Goal: Task Accomplishment & Management: Manage account settings

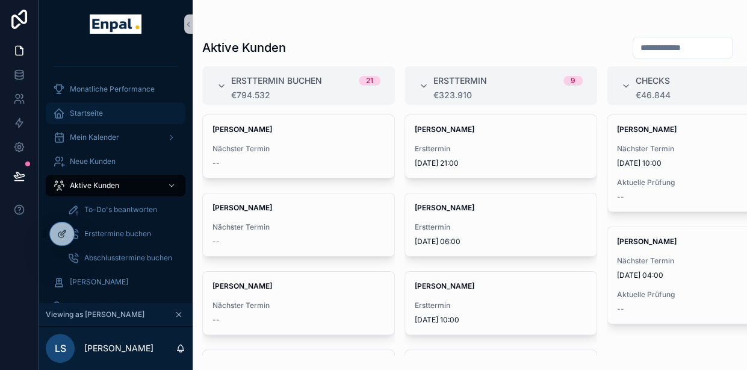
click at [89, 106] on div "Startseite" at bounding box center [115, 113] width 125 height 19
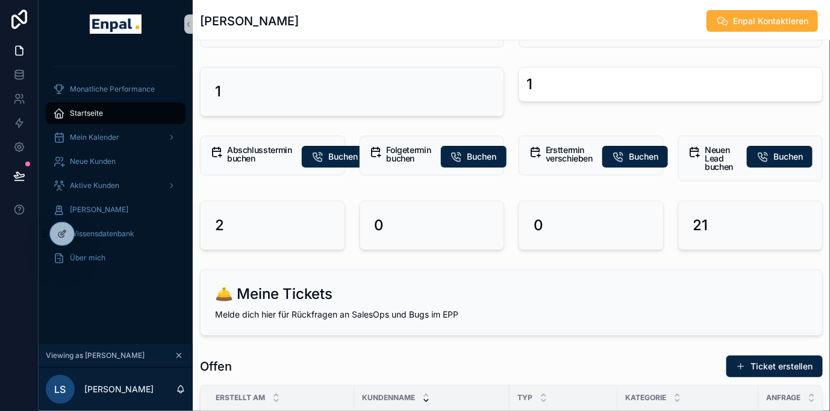
scroll to position [201, 0]
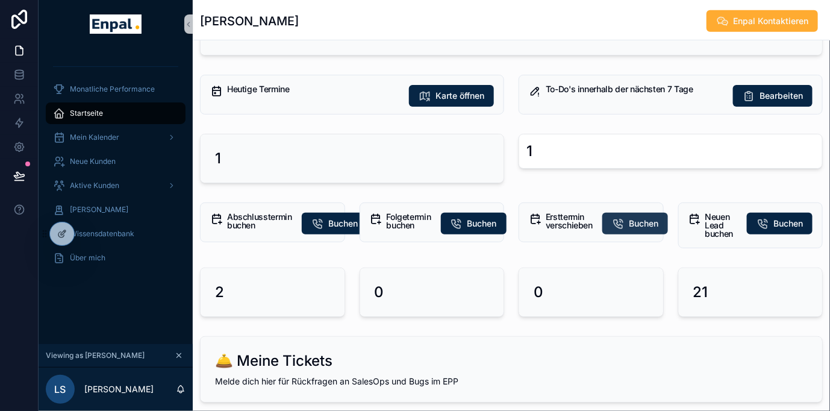
click at [629, 217] on span "Buchen" at bounding box center [644, 223] width 30 height 12
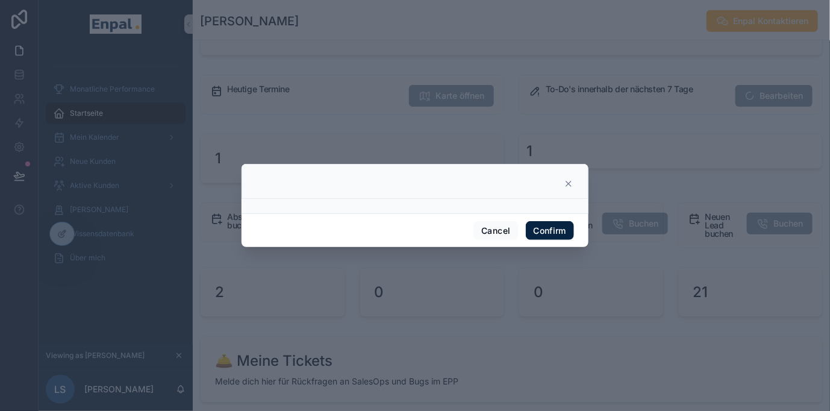
click at [565, 185] on icon at bounding box center [569, 184] width 10 height 10
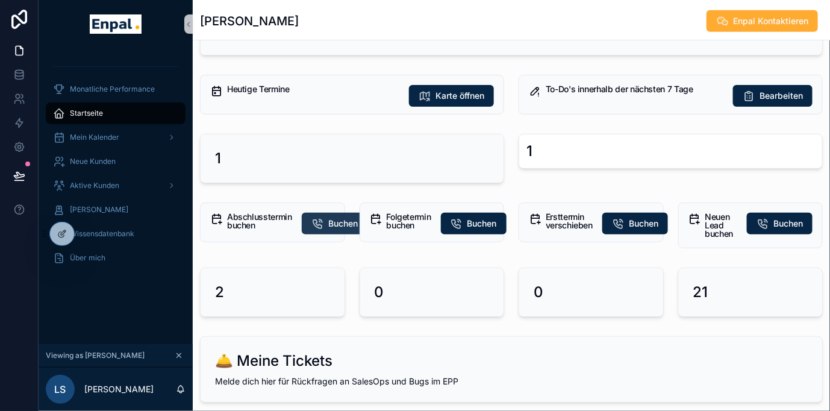
click at [328, 225] on span "Buchen" at bounding box center [343, 223] width 30 height 12
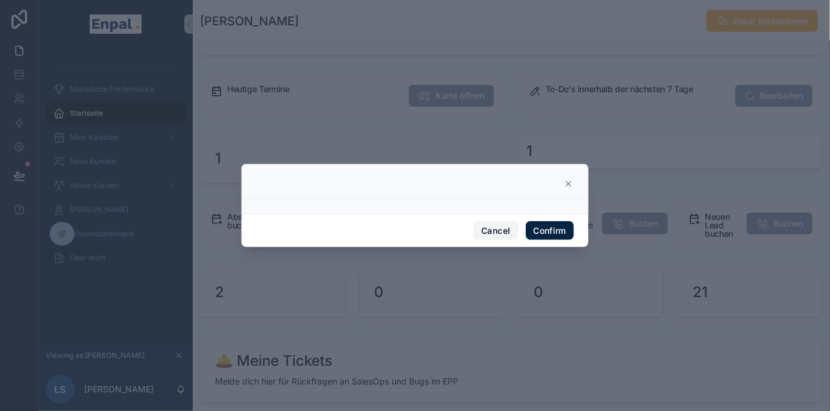
click at [495, 231] on button "Cancel" at bounding box center [495, 230] width 45 height 19
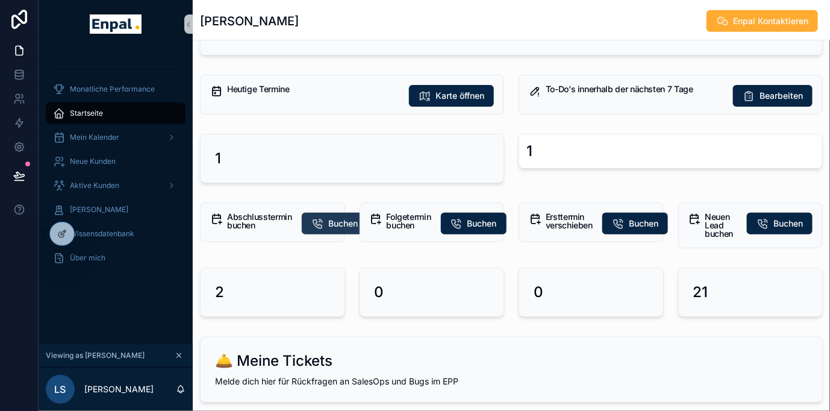
click at [316, 222] on button "Buchen" at bounding box center [335, 224] width 66 height 22
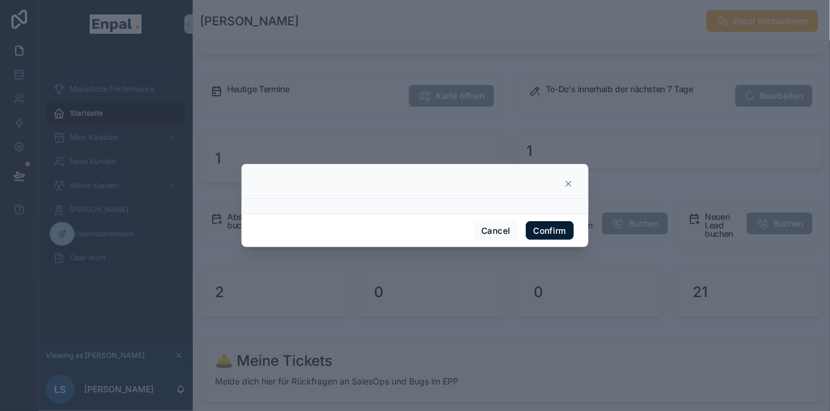
click at [528, 232] on button "Confirm" at bounding box center [550, 230] width 48 height 19
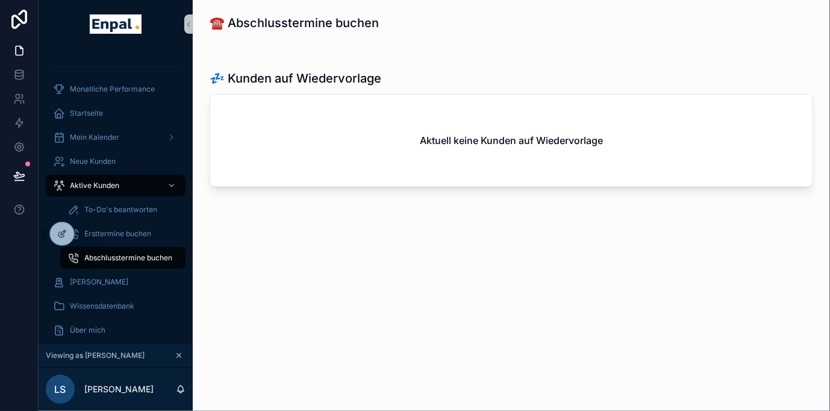
click at [282, 37] on div "☎️ Abschlusstermine buchen 💤 Kunden auf Wiedervorlage Aktuell keine Kunden auf …" at bounding box center [511, 134] width 637 height 269
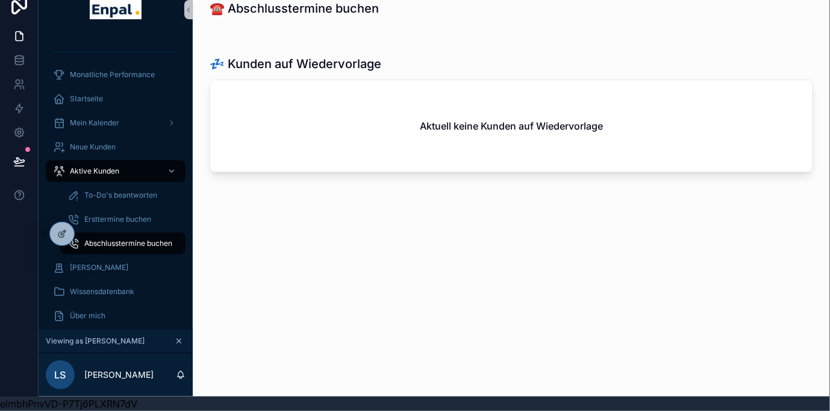
scroll to position [24, 10]
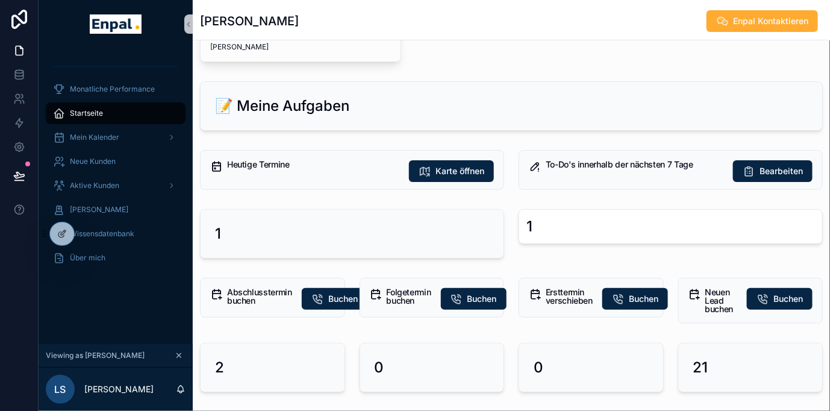
scroll to position [67, 0]
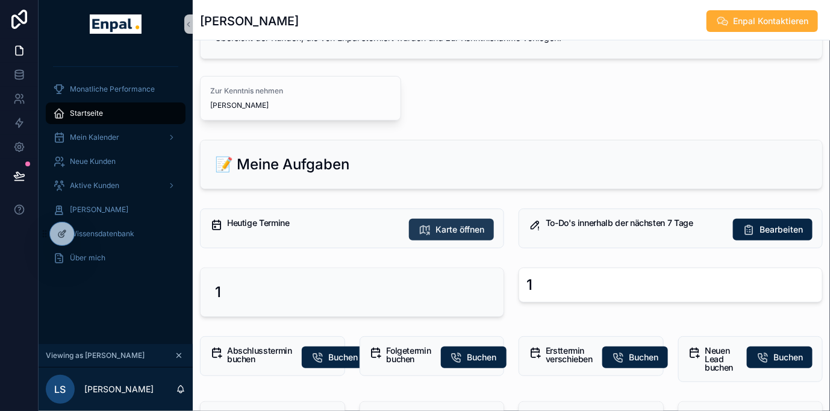
click at [435, 227] on span "Karte öffnen" at bounding box center [459, 229] width 49 height 12
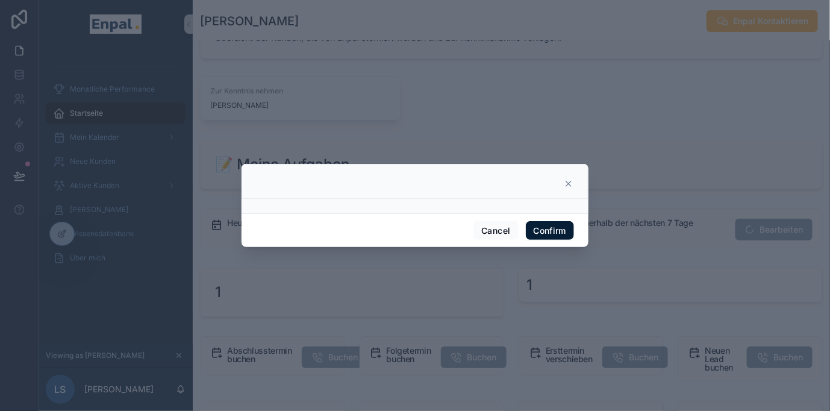
click at [559, 240] on button "Confirm" at bounding box center [550, 230] width 48 height 19
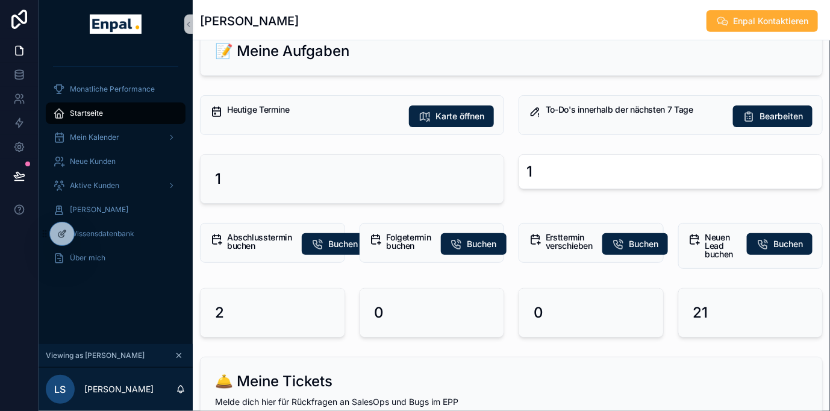
scroll to position [201, 0]
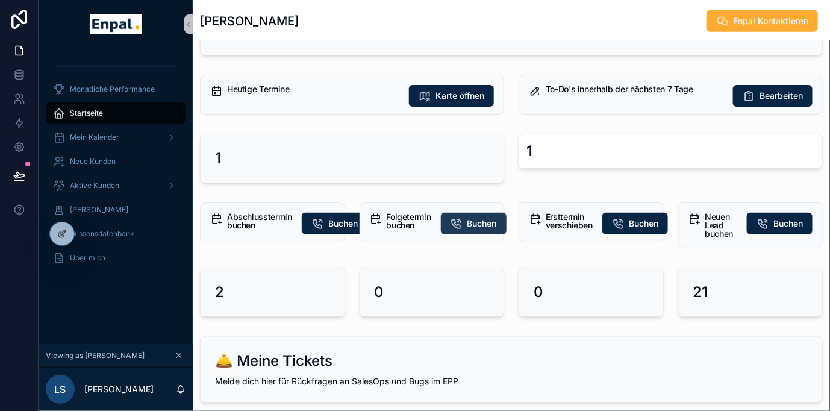
click at [452, 217] on button "Buchen" at bounding box center [474, 224] width 66 height 22
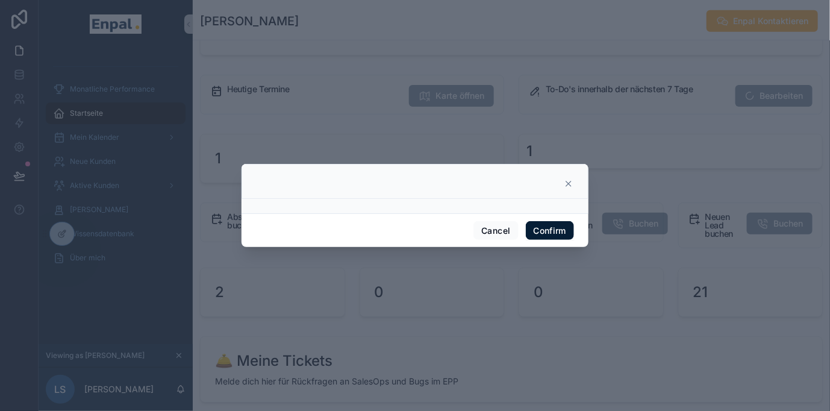
click at [544, 240] on button "Confirm" at bounding box center [550, 230] width 48 height 19
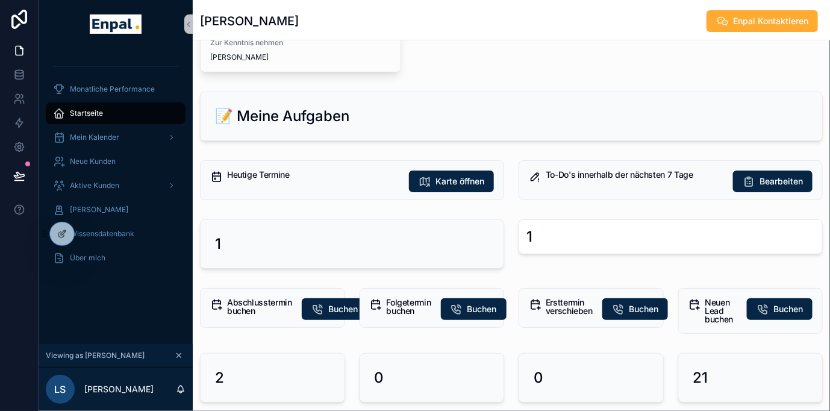
scroll to position [201, 0]
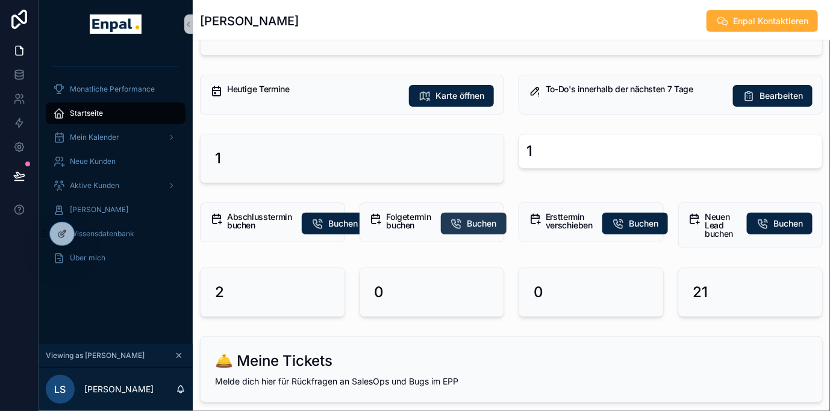
click at [467, 223] on span "Buchen" at bounding box center [482, 223] width 30 height 12
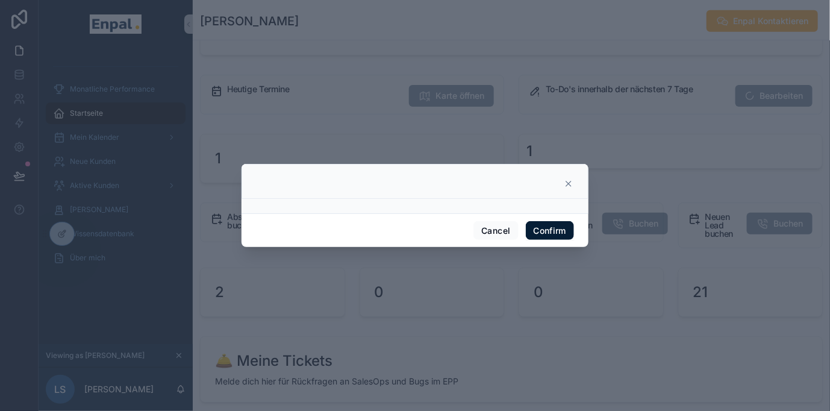
click at [541, 240] on button "Confirm" at bounding box center [550, 230] width 48 height 19
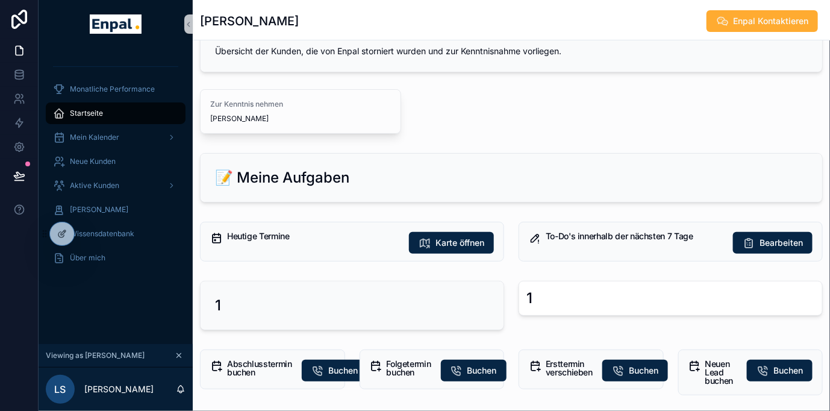
scroll to position [201, 0]
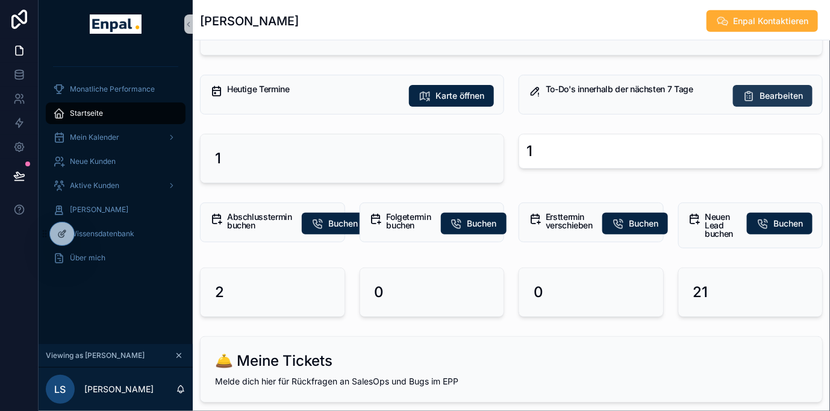
click at [747, 95] on span "Bearbeiten" at bounding box center [780, 96] width 43 height 12
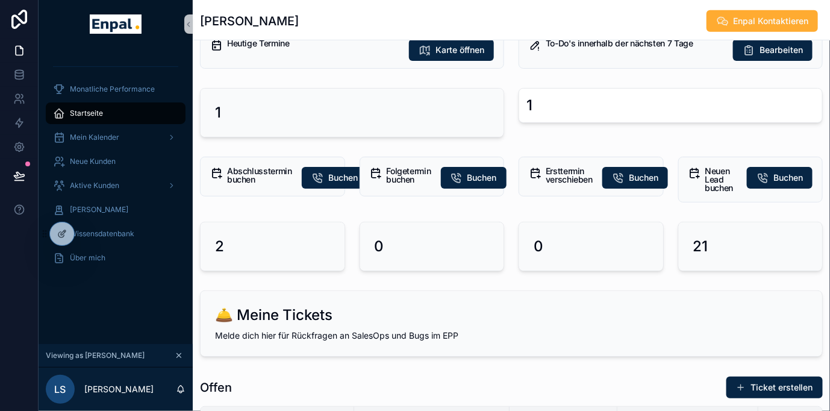
scroll to position [267, 0]
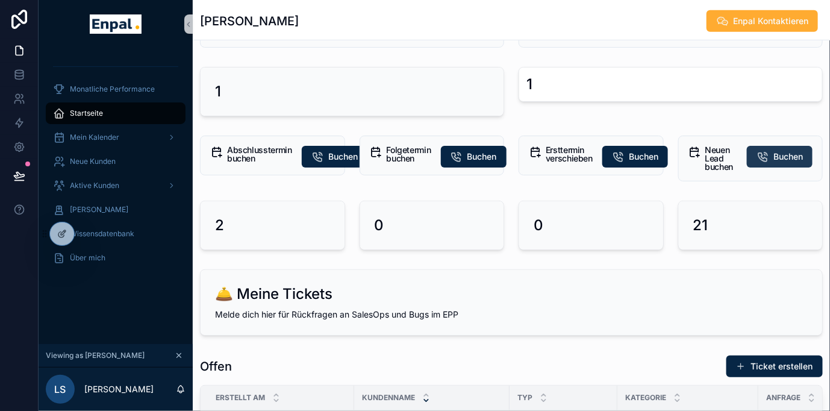
click at [747, 151] on span "Buchen" at bounding box center [788, 157] width 30 height 12
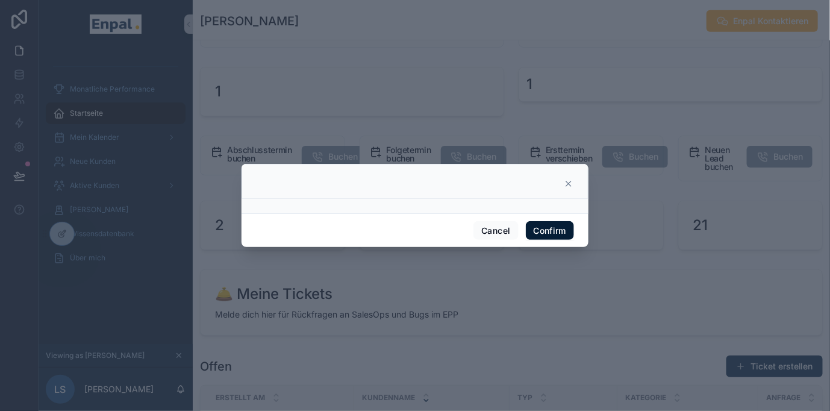
click at [543, 234] on button "Confirm" at bounding box center [550, 230] width 48 height 19
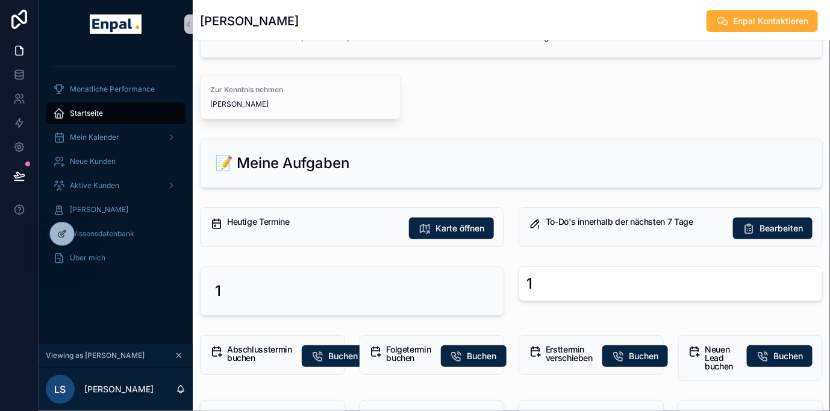
scroll to position [67, 0]
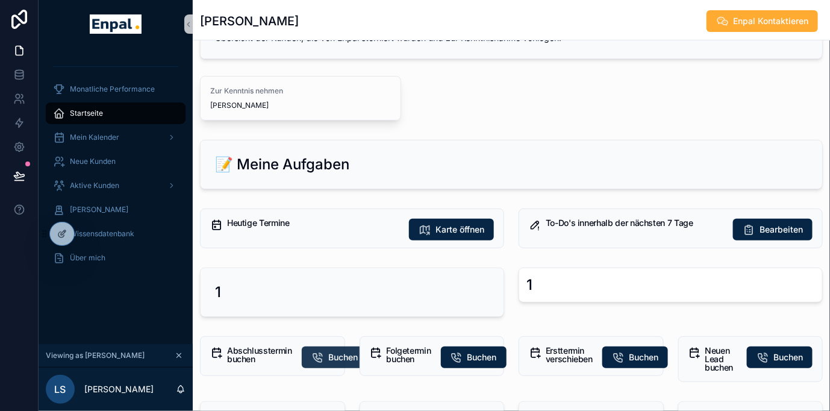
click at [311, 354] on icon "scrollable content" at bounding box center [317, 357] width 12 height 12
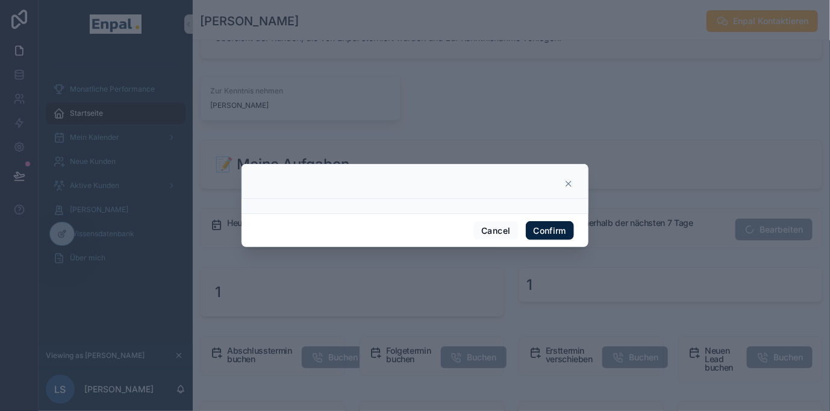
click at [566, 186] on icon at bounding box center [568, 183] width 5 height 5
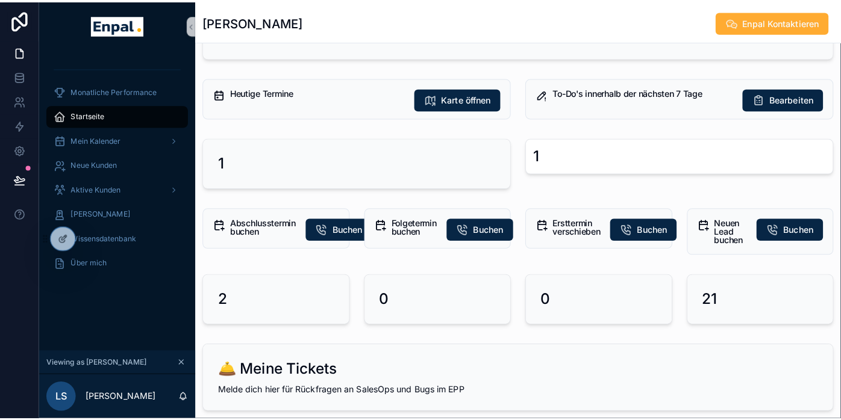
scroll to position [0, 0]
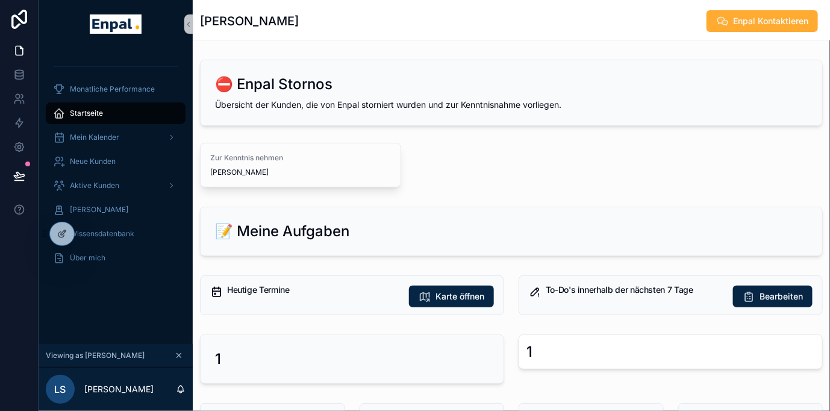
click at [502, 155] on div "Zur Kenntnis nehmen [PERSON_NAME]" at bounding box center [511, 165] width 623 height 45
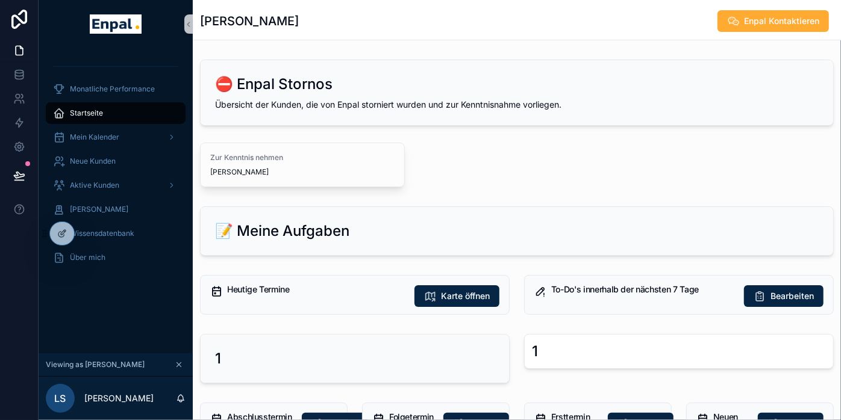
click at [747, 121] on div "⛔ Enpal Stornos Übersicht der Kunden, die von Enpal storniert wurden und zur Ke…" at bounding box center [517, 92] width 632 height 65
click at [488, 149] on div "Zur Kenntnis nehmen [PERSON_NAME]" at bounding box center [517, 165] width 634 height 45
click at [111, 213] on span "[PERSON_NAME]" at bounding box center [99, 210] width 58 height 10
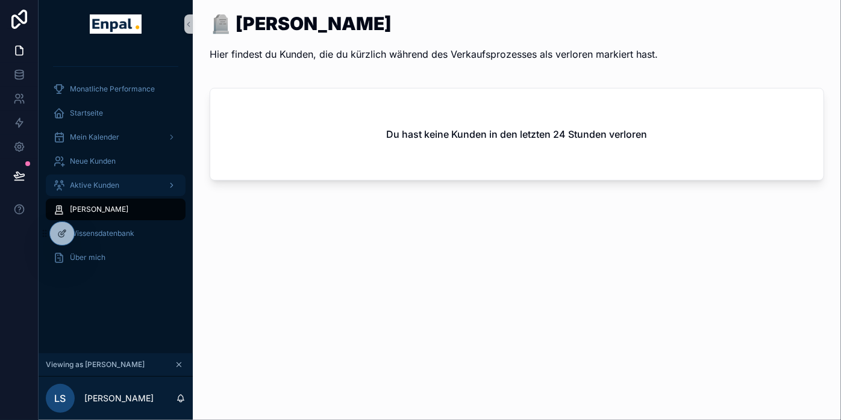
click at [104, 190] on div "Aktive Kunden" at bounding box center [115, 185] width 125 height 19
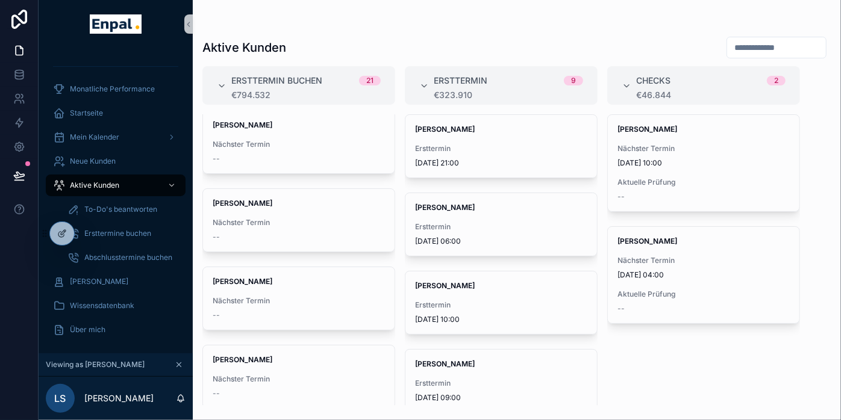
scroll to position [201, 0]
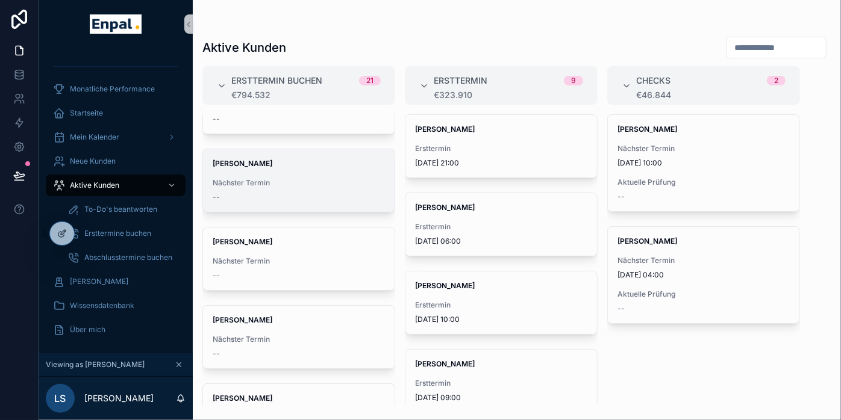
click at [273, 181] on span "Nächster Termin" at bounding box center [299, 183] width 172 height 10
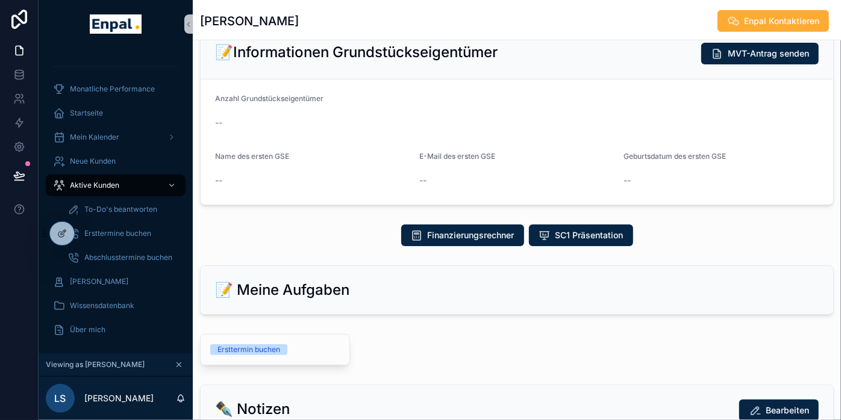
scroll to position [440, 0]
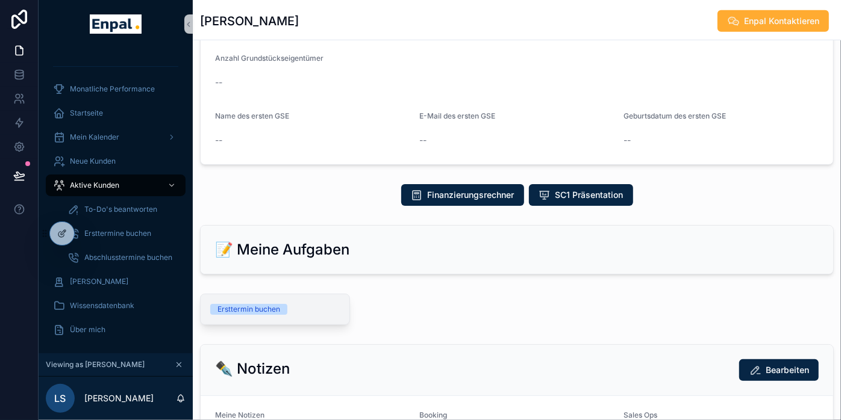
click at [276, 304] on span "Ersttermin buchen" at bounding box center [248, 309] width 77 height 11
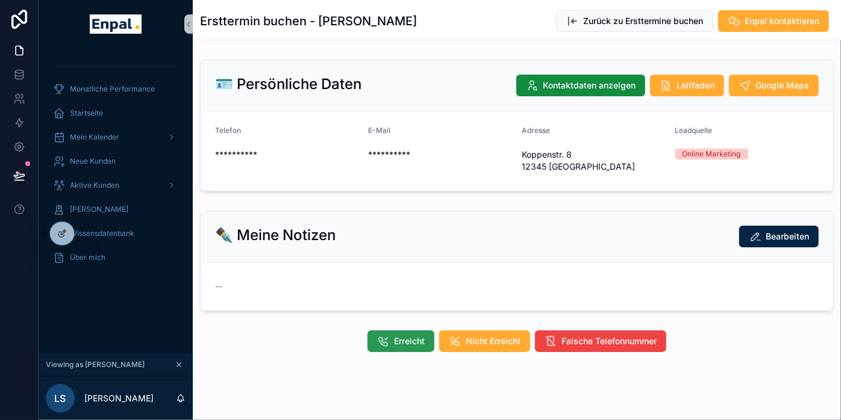
click at [396, 335] on span "Erreicht" at bounding box center [409, 341] width 31 height 12
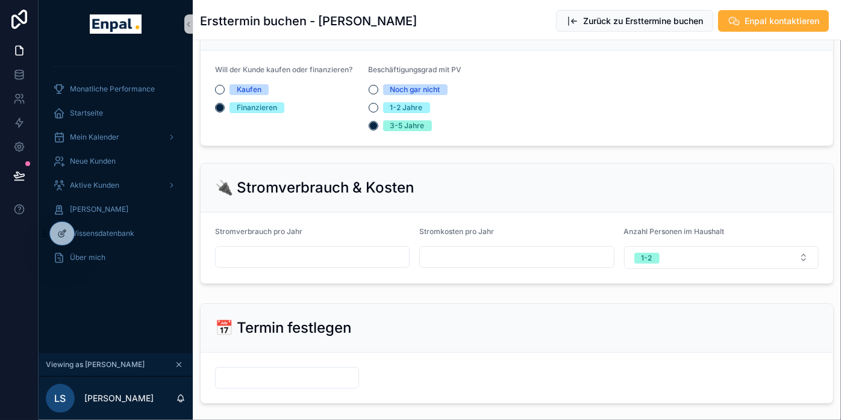
scroll to position [870, 0]
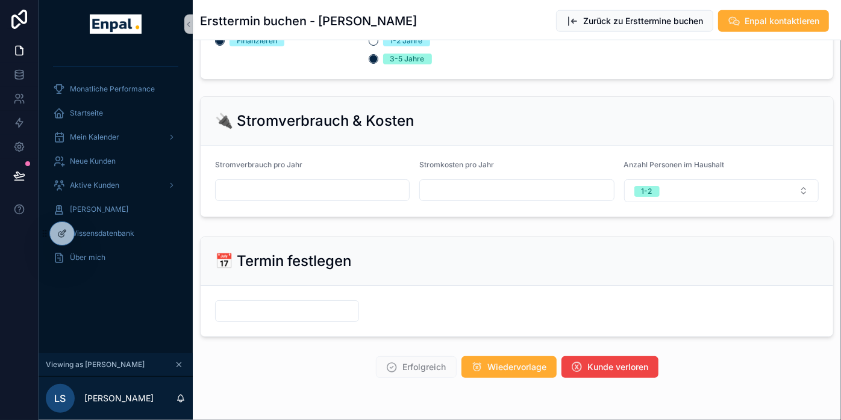
click at [354, 187] on input "scrollable content" at bounding box center [312, 190] width 193 height 17
type input "*****"
click at [481, 187] on input "scrollable content" at bounding box center [516, 190] width 193 height 17
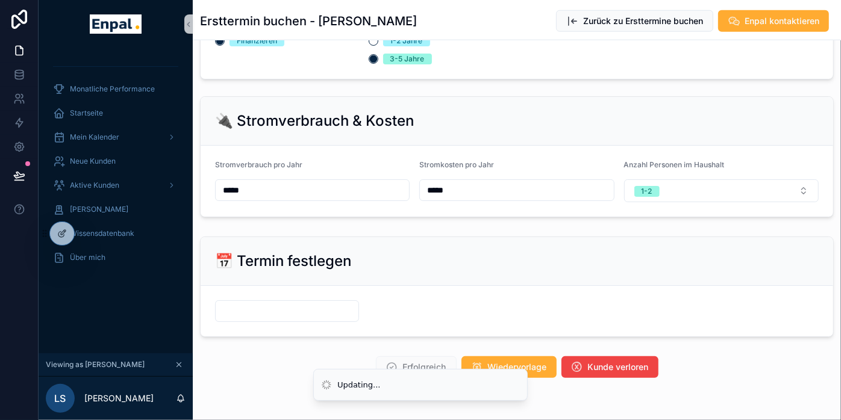
type input "*****"
click at [466, 237] on div "📅 Termin festlegen" at bounding box center [517, 261] width 632 height 49
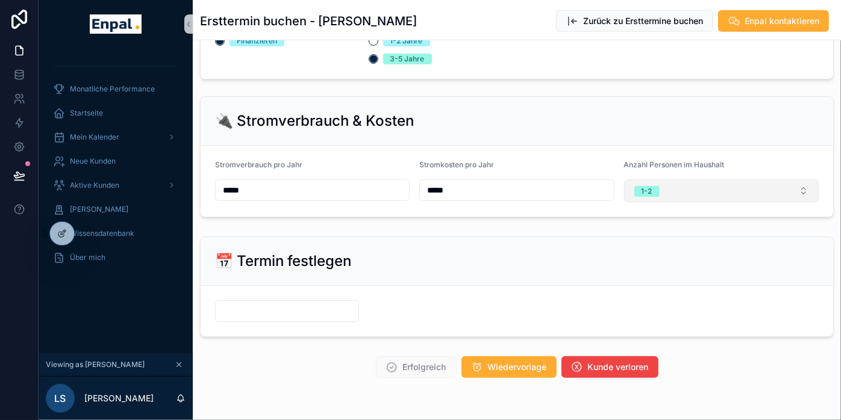
click at [634, 191] on span "1-2" at bounding box center [646, 191] width 25 height 11
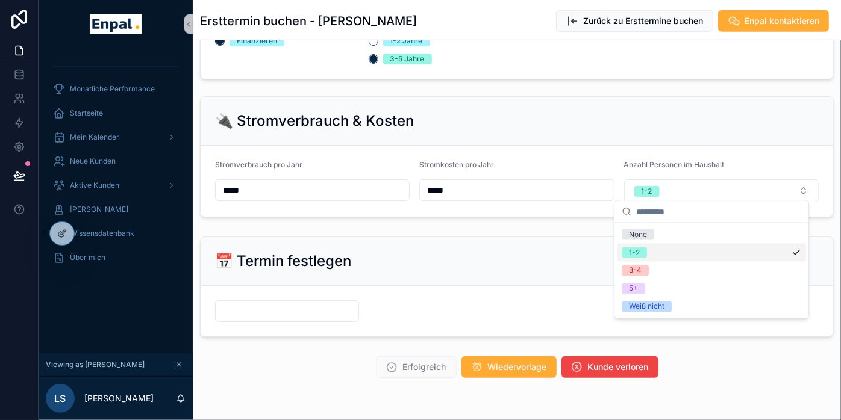
click at [632, 252] on div "1-2" at bounding box center [634, 253] width 11 height 11
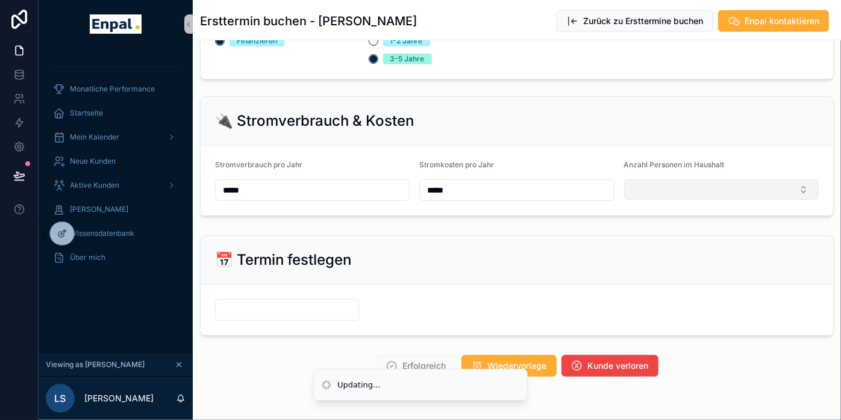
click at [640, 182] on button "Select Button" at bounding box center [721, 189] width 195 height 20
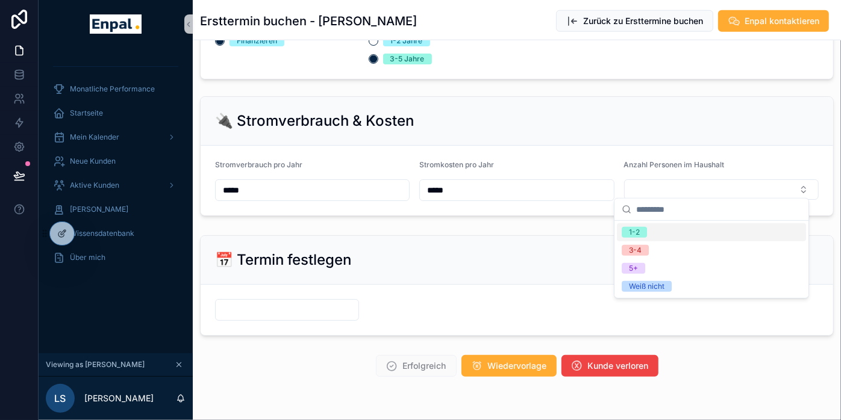
click at [643, 234] on span "1-2" at bounding box center [634, 232] width 25 height 11
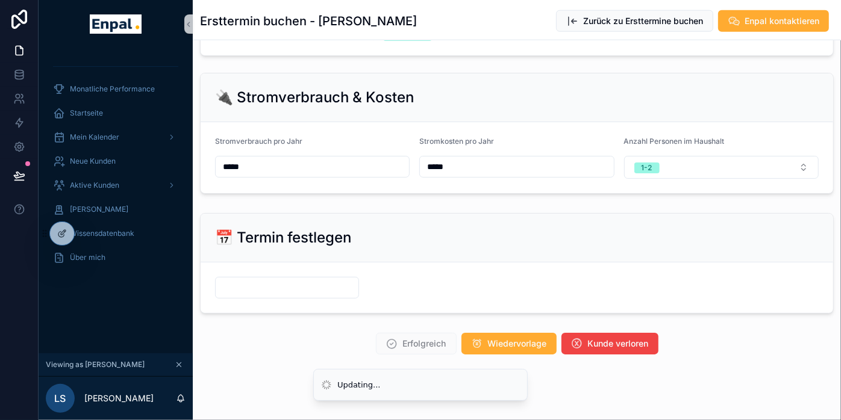
scroll to position [894, 0]
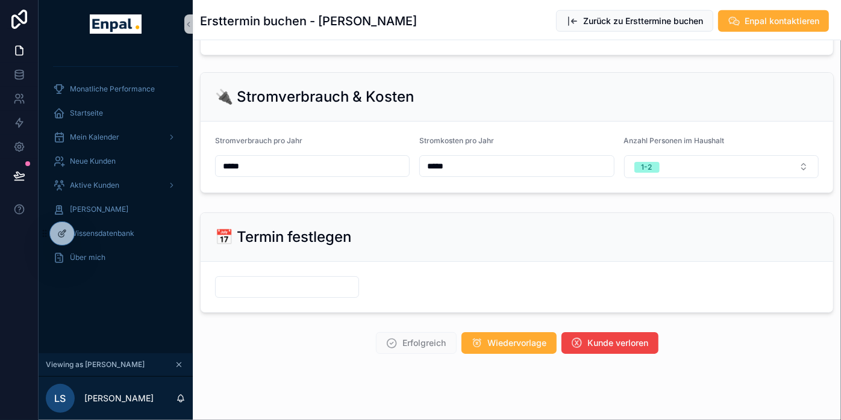
click at [294, 279] on input "scrollable content" at bounding box center [287, 287] width 143 height 17
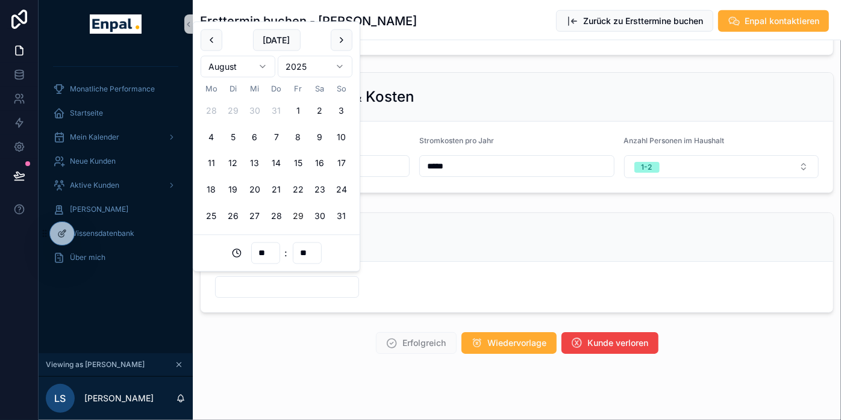
click at [294, 284] on input "scrollable content" at bounding box center [287, 287] width 143 height 17
click at [343, 43] on button "scrollable content" at bounding box center [342, 41] width 22 height 22
click at [278, 108] on button "4" at bounding box center [277, 111] width 22 height 22
click at [438, 217] on div "📅 Termin festlegen" at bounding box center [517, 237] width 632 height 49
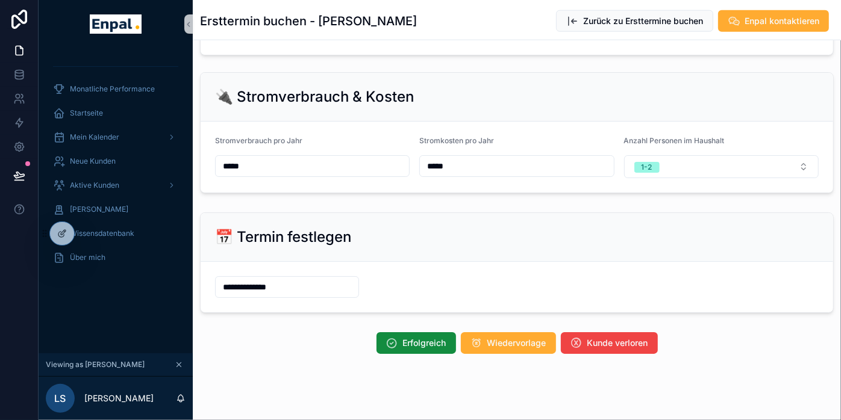
click at [272, 280] on input "**********" at bounding box center [287, 287] width 143 height 17
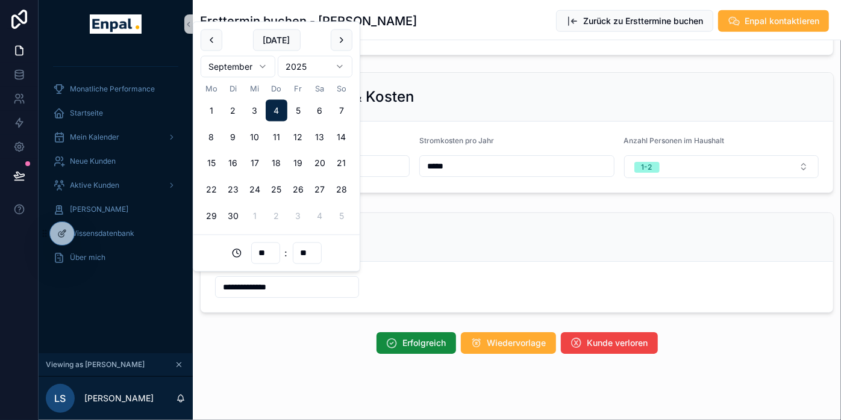
click at [267, 254] on input "**" at bounding box center [266, 253] width 28 height 17
click at [273, 131] on div "10" at bounding box center [265, 132] width 54 height 19
type input "**********"
type input "**"
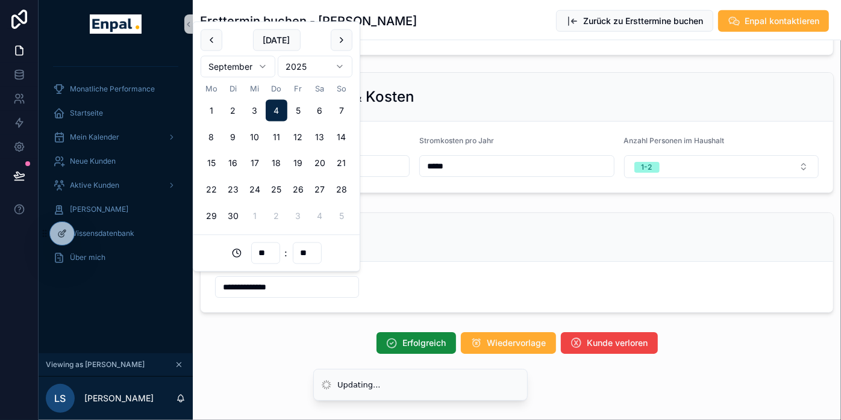
click at [232, 134] on button "9" at bounding box center [233, 137] width 22 height 22
type input "**********"
click at [402, 232] on div "📅 Termin festlegen" at bounding box center [516, 237] width 603 height 19
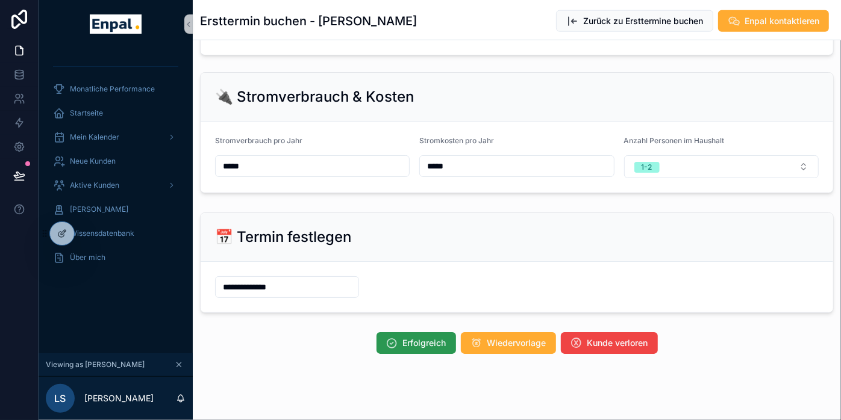
click at [411, 337] on span "Erfolgreich" at bounding box center [424, 343] width 43 height 12
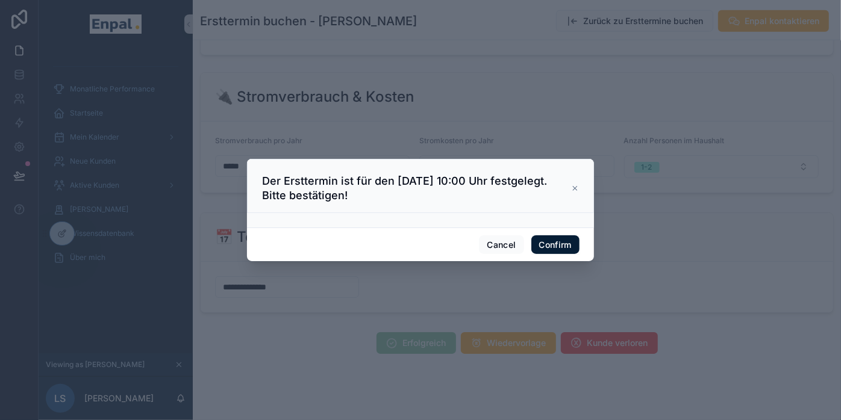
click at [550, 249] on button "Confirm" at bounding box center [555, 244] width 48 height 19
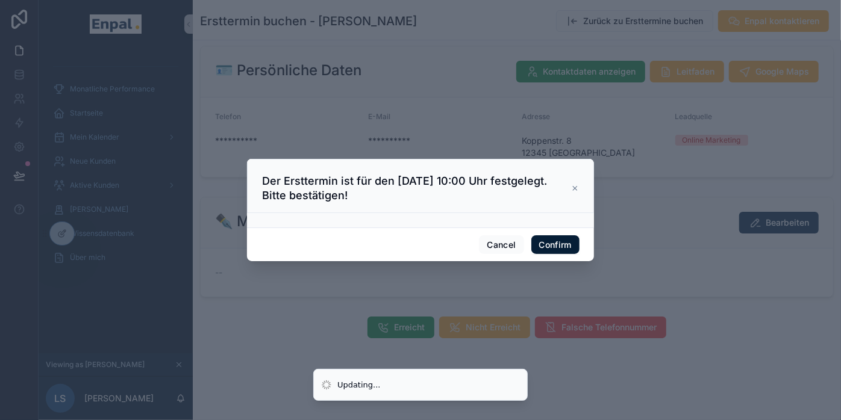
scroll to position [2, 0]
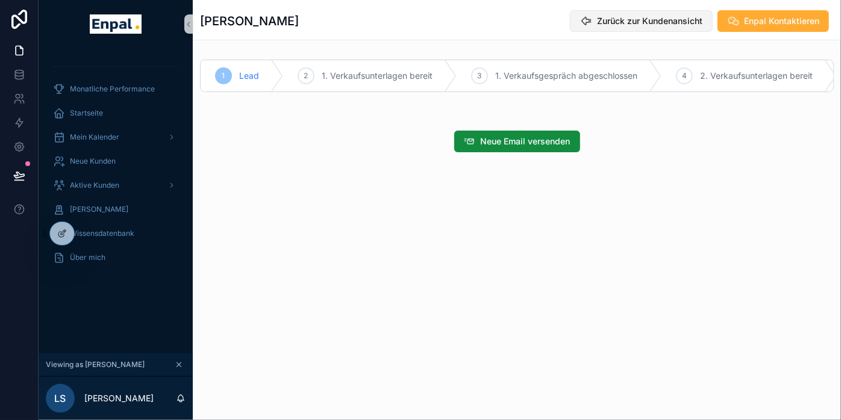
click at [612, 16] on span "Zurück zur Kundenansicht" at bounding box center [649, 21] width 105 height 12
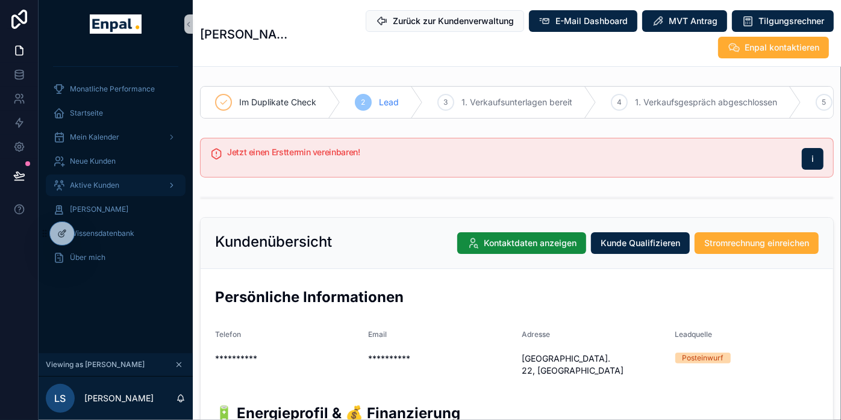
click at [95, 183] on span "Aktive Kunden" at bounding box center [94, 186] width 49 height 10
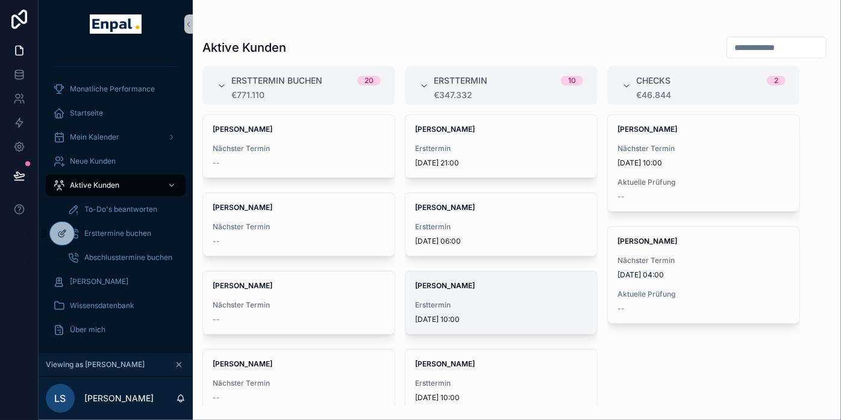
click at [515, 282] on span "[PERSON_NAME]" at bounding box center [501, 286] width 172 height 10
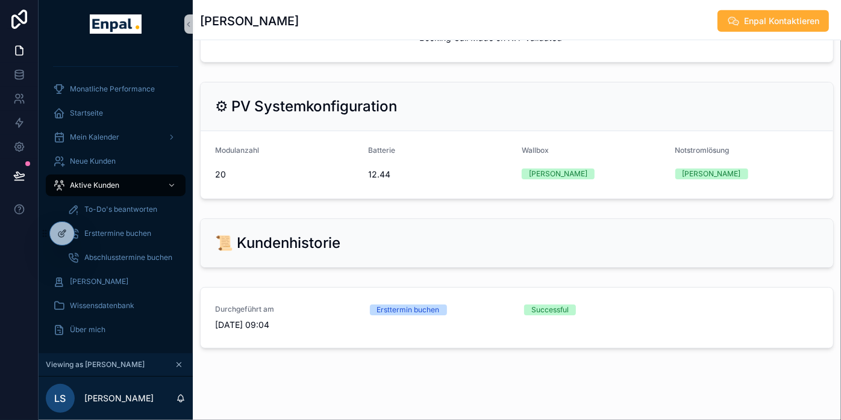
scroll to position [541, 0]
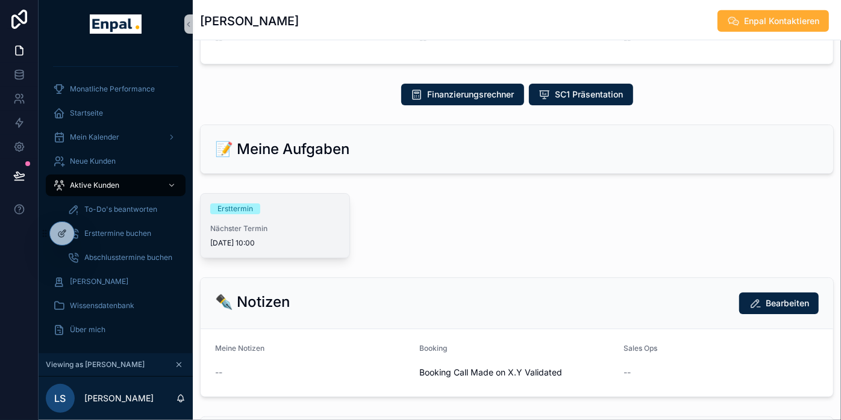
click at [293, 207] on div "Ersttermin" at bounding box center [274, 209] width 129 height 11
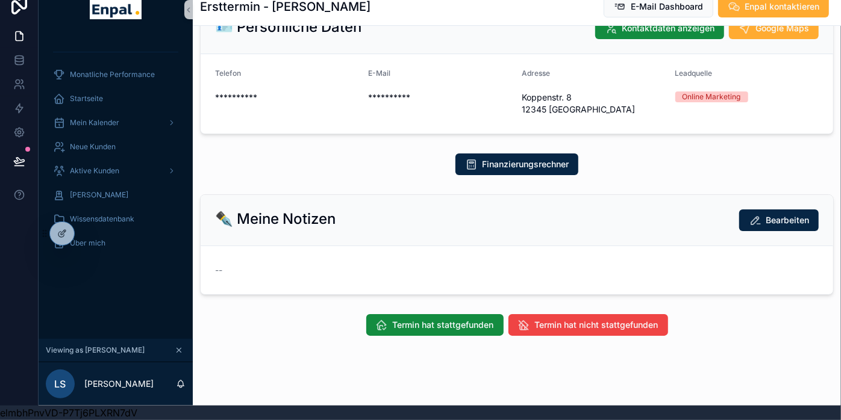
scroll to position [24, 10]
click at [543, 314] on button "Termin hat nicht stattgefunden" at bounding box center [588, 325] width 160 height 22
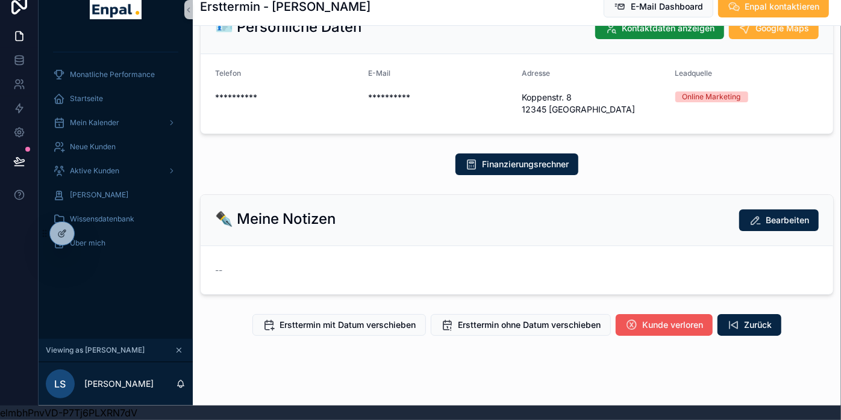
click at [651, 319] on span "Kunde verloren" at bounding box center [672, 325] width 61 height 12
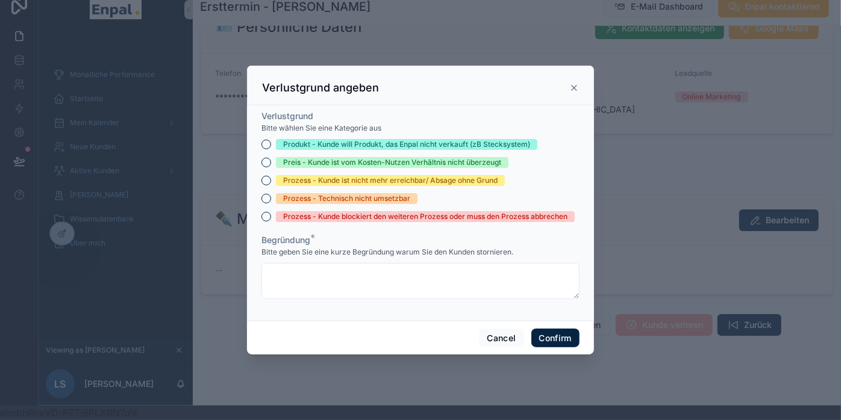
click at [402, 185] on div "Prozess - Kunde ist nicht mehr erreichbar/ Absage ohne Grund" at bounding box center [390, 180] width 214 height 11
click at [271, 185] on button "Prozess - Kunde ist nicht mehr erreichbar/ Absage ohne Grund" at bounding box center [266, 181] width 10 height 10
drag, startPoint x: 541, startPoint y: 343, endPoint x: 290, endPoint y: 282, distance: 258.5
click at [290, 282] on div "Verlustgrund angeben Verlustgrund Bitte wählen Sie eine Kategorie aus Produkt -…" at bounding box center [420, 211] width 347 height 290
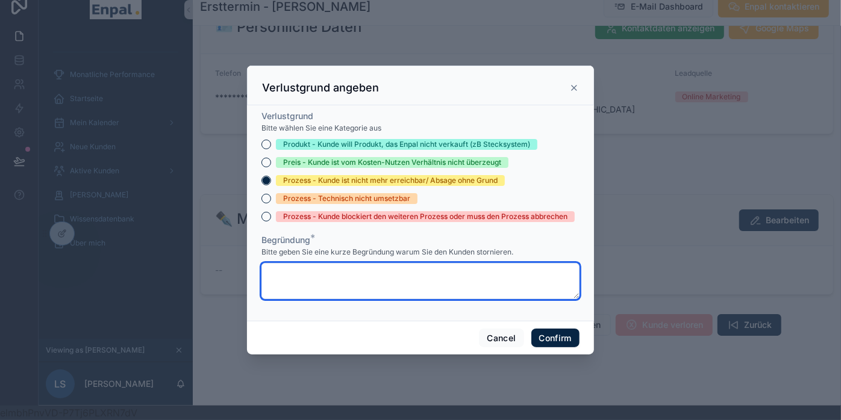
click at [290, 282] on textarea at bounding box center [420, 281] width 318 height 36
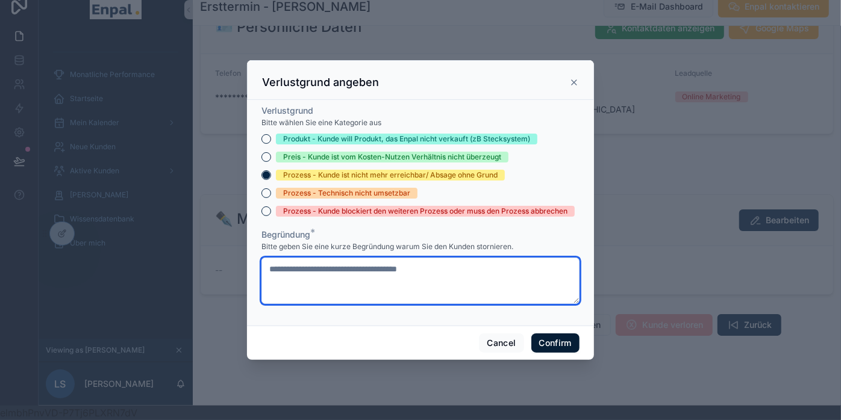
type textarea "**********"
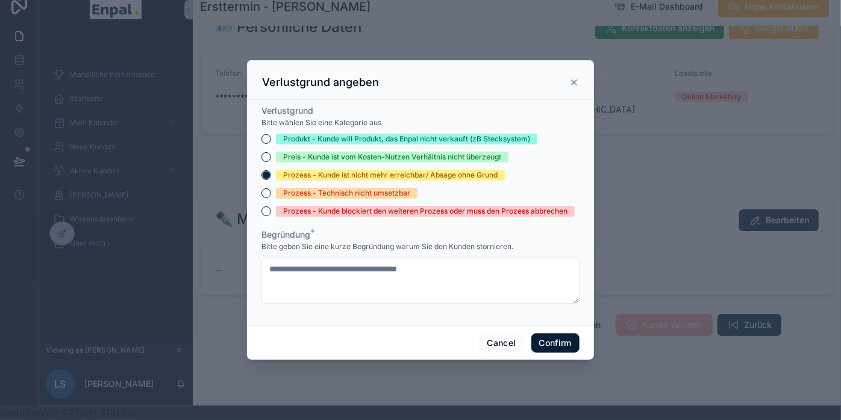
click at [543, 341] on button "Confirm" at bounding box center [555, 343] width 48 height 19
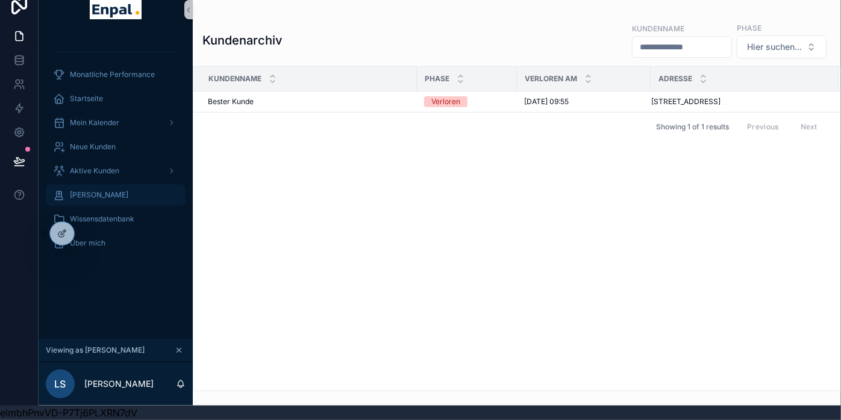
click at [81, 190] on span "[PERSON_NAME]" at bounding box center [99, 195] width 58 height 10
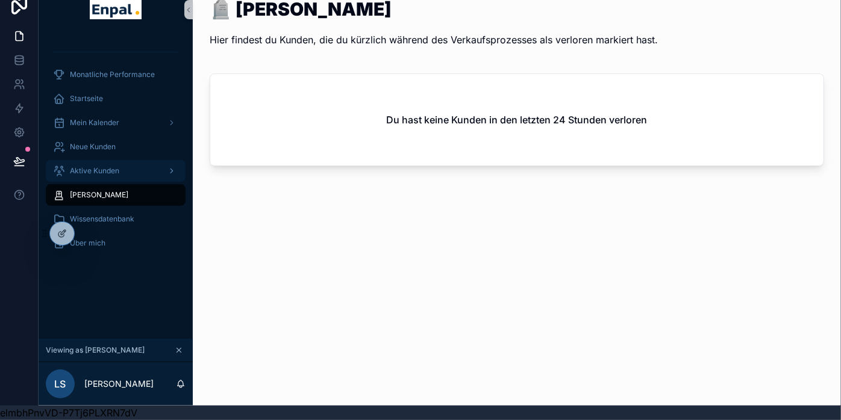
click at [88, 166] on span "Aktive Kunden" at bounding box center [94, 171] width 49 height 10
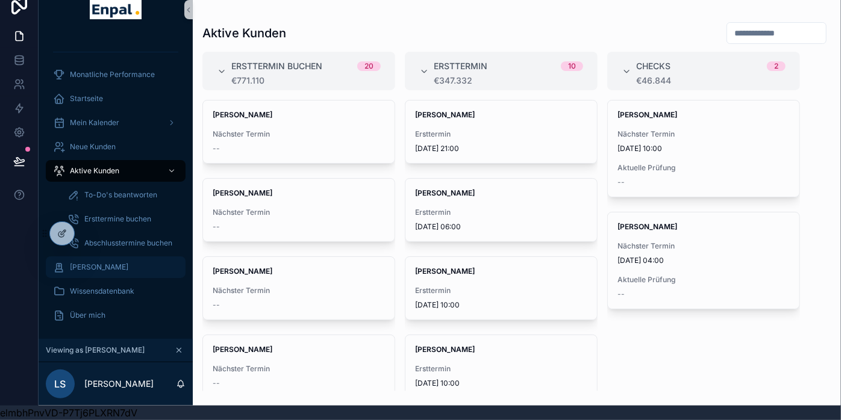
click at [92, 258] on div "[PERSON_NAME]" at bounding box center [115, 267] width 125 height 19
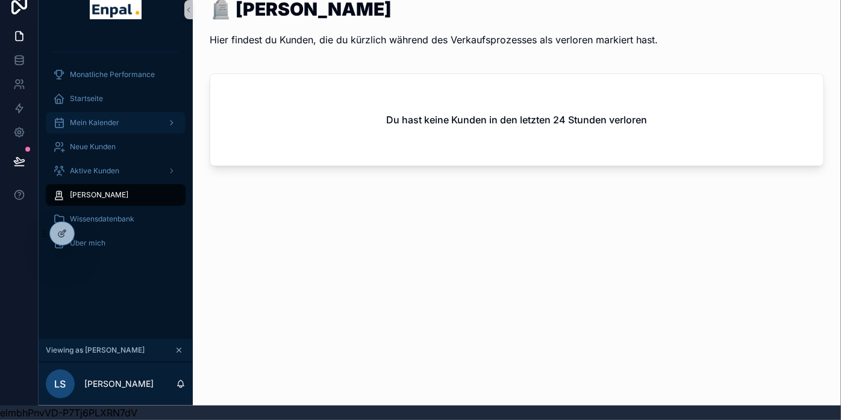
click at [81, 113] on div "Mein Kalender" at bounding box center [115, 122] width 125 height 19
click at [86, 94] on span "Startseite" at bounding box center [86, 99] width 33 height 10
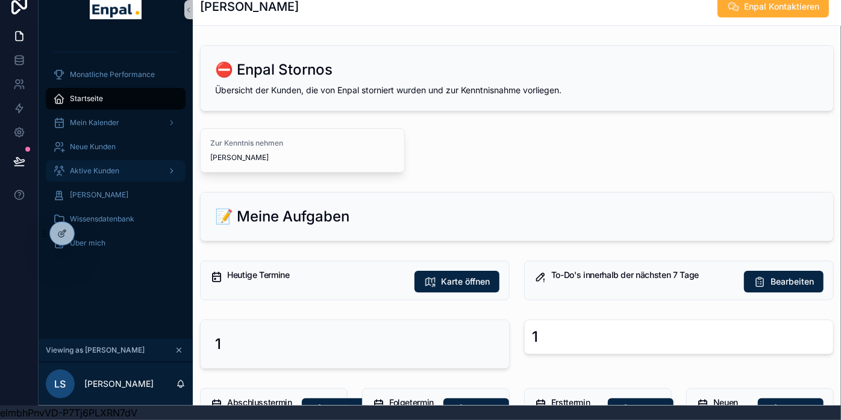
click at [101, 166] on span "Aktive Kunden" at bounding box center [94, 171] width 49 height 10
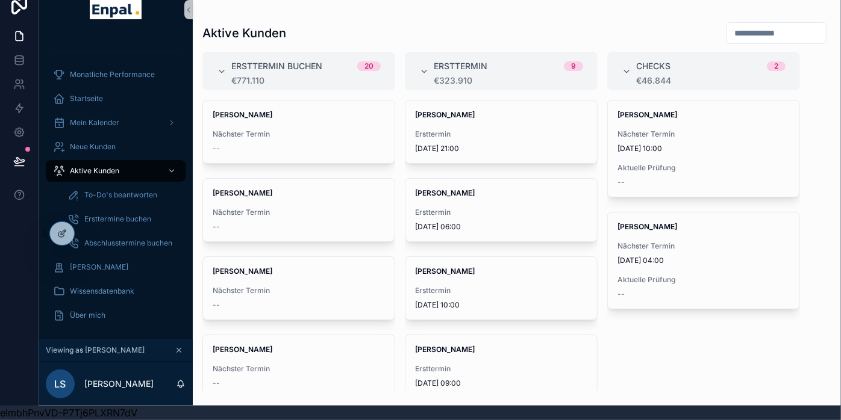
scroll to position [0, 10]
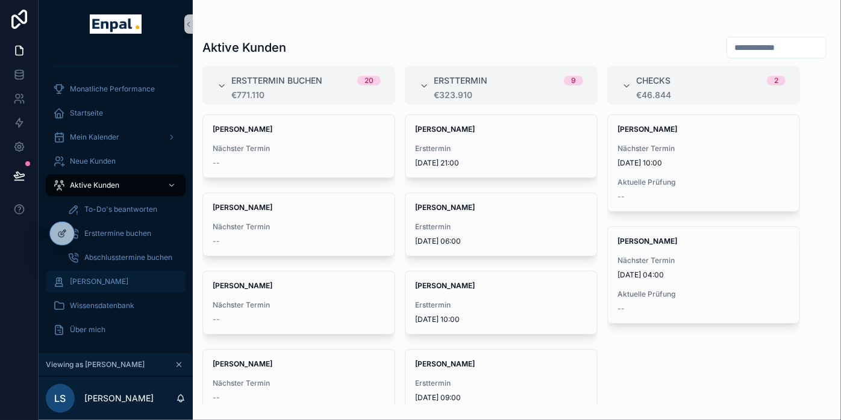
click at [90, 278] on span "[PERSON_NAME]" at bounding box center [99, 282] width 58 height 10
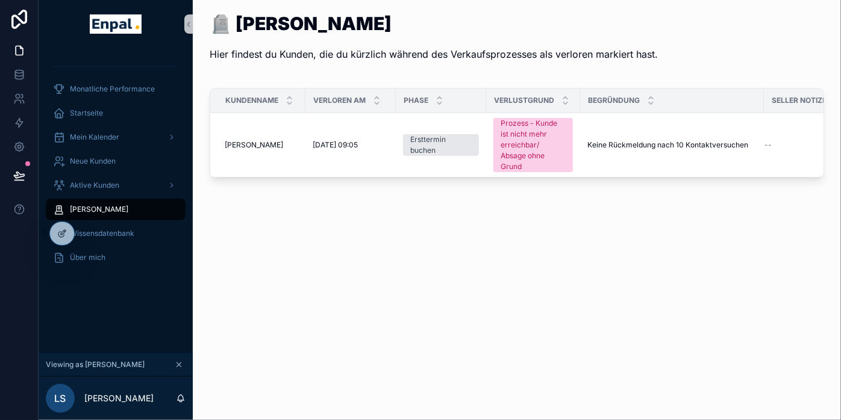
scroll to position [0, 25]
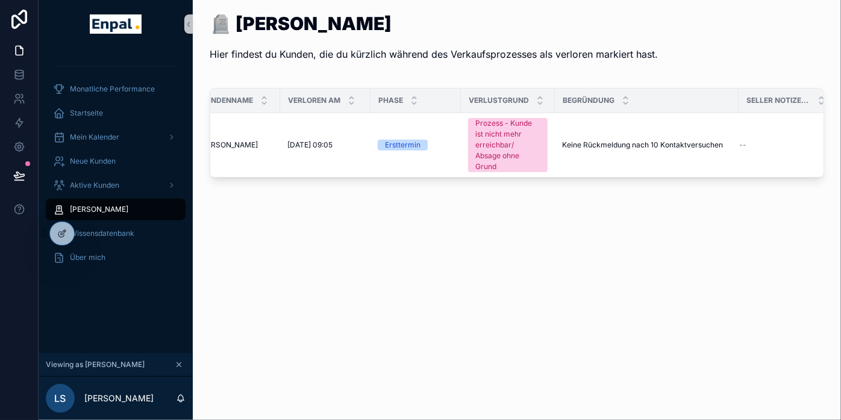
click at [747, 130] on td "--" at bounding box center [785, 145] width 95 height 64
click at [747, 128] on td "--" at bounding box center [785, 145] width 95 height 64
drag, startPoint x: 380, startPoint y: 137, endPoint x: 383, endPoint y: 104, distance: 33.3
click at [380, 136] on td "Ersttermin" at bounding box center [415, 145] width 90 height 64
click at [380, 95] on div "Phase" at bounding box center [415, 100] width 89 height 23
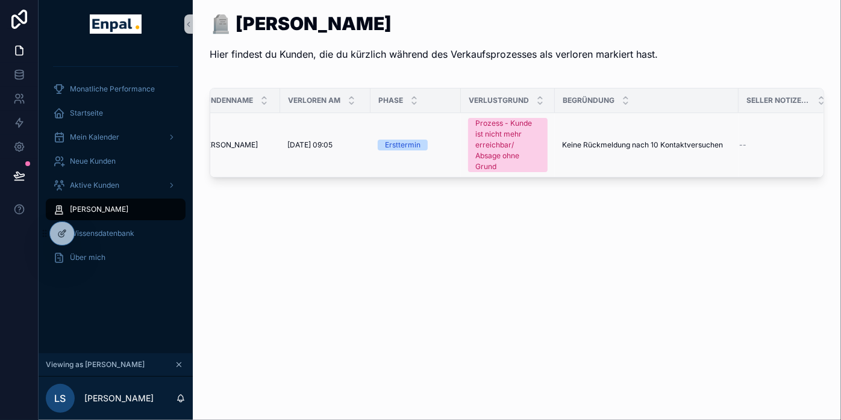
click at [222, 134] on td "[PERSON_NAME] [PERSON_NAME]" at bounding box center [232, 145] width 95 height 64
click at [215, 148] on span "[PERSON_NAME]" at bounding box center [228, 145] width 58 height 10
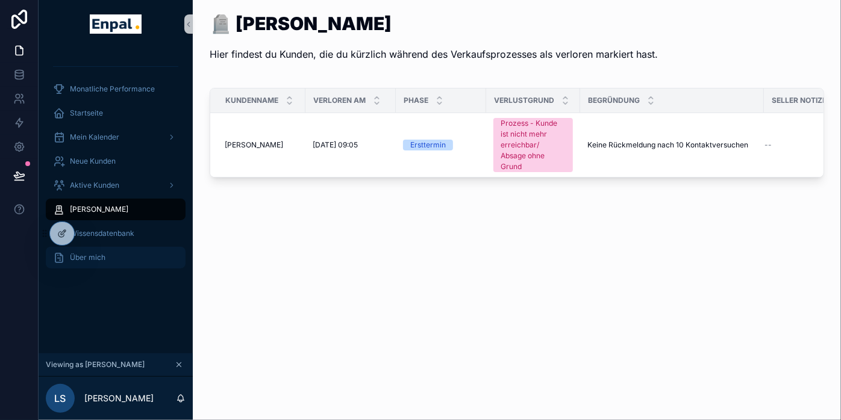
click at [90, 255] on span "Über mich" at bounding box center [88, 258] width 36 height 10
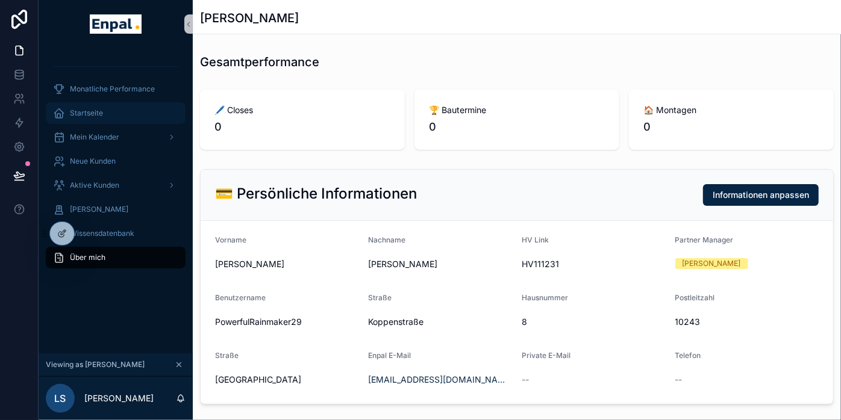
click at [84, 114] on span "Startseite" at bounding box center [86, 113] width 33 height 10
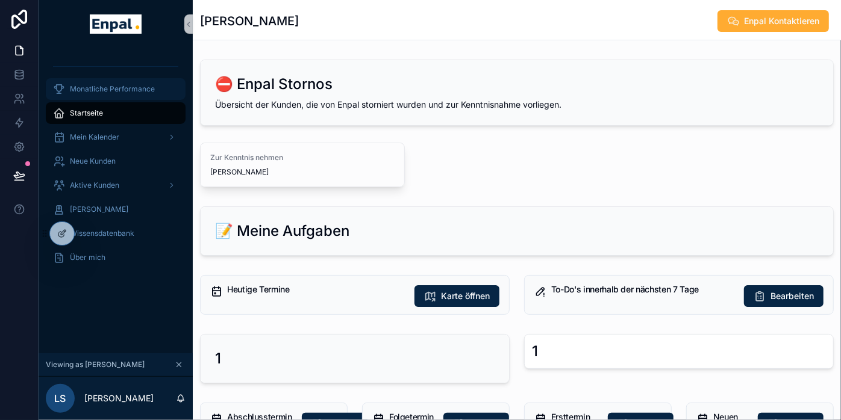
click at [129, 86] on span "Monatliche Performance" at bounding box center [112, 89] width 85 height 10
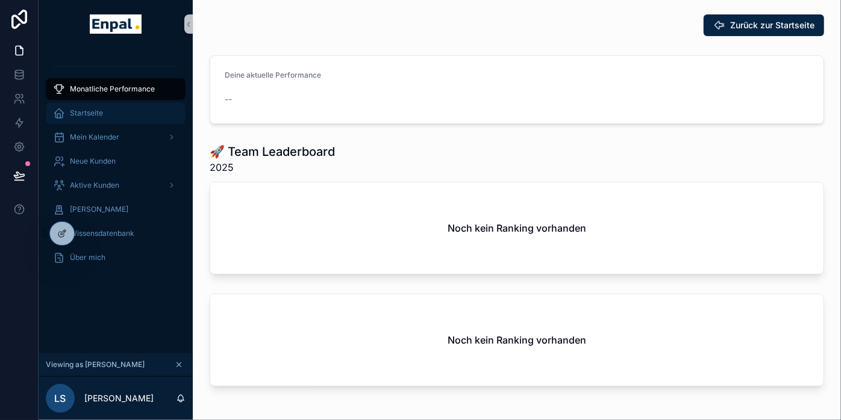
click at [88, 110] on span "Startseite" at bounding box center [86, 113] width 33 height 10
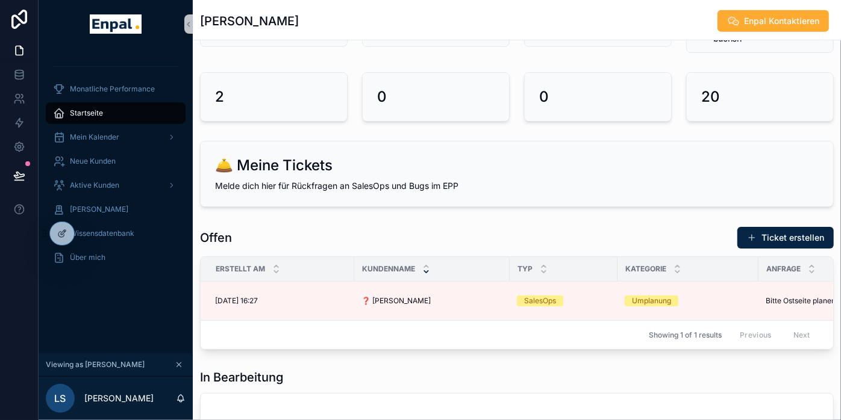
scroll to position [535, 0]
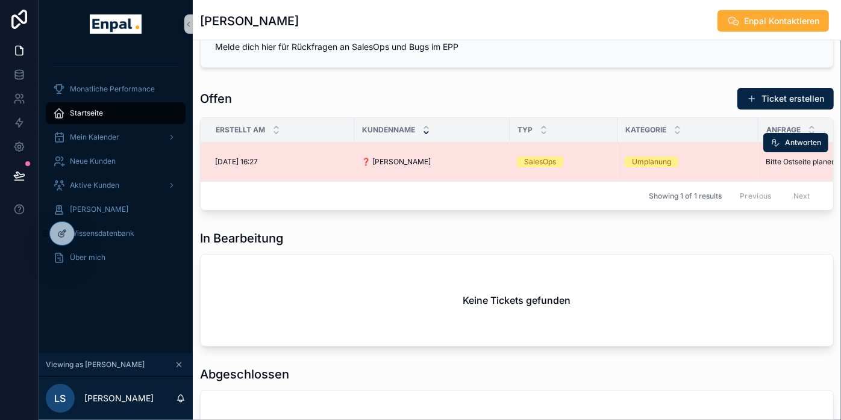
click at [408, 160] on div "❓ [PERSON_NAME] ❓ [PERSON_NAME]" at bounding box center [431, 162] width 141 height 10
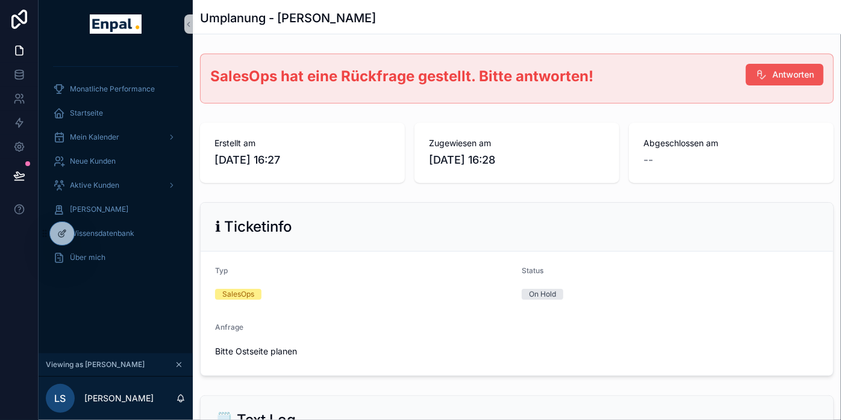
click at [747, 69] on span "Antworten" at bounding box center [793, 75] width 42 height 12
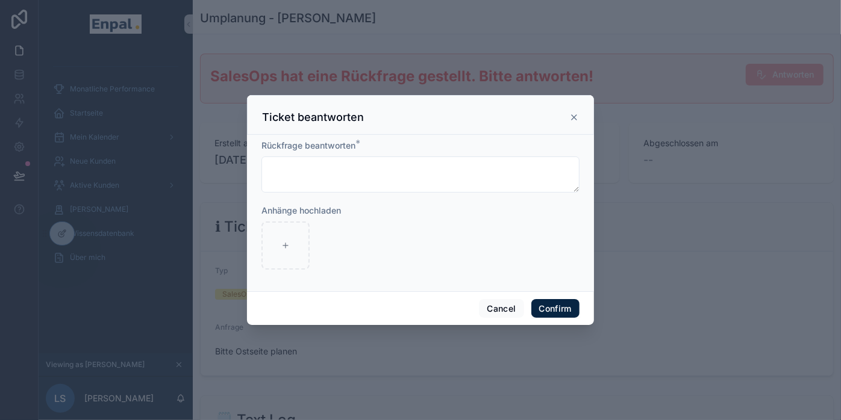
click at [570, 119] on icon at bounding box center [574, 118] width 10 height 10
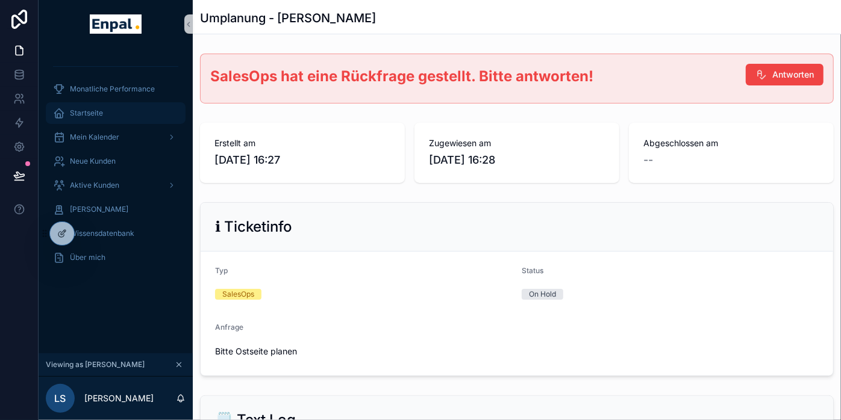
drag, startPoint x: 75, startPoint y: 112, endPoint x: 86, endPoint y: 119, distance: 12.5
click at [75, 112] on span "Startseite" at bounding box center [86, 113] width 33 height 10
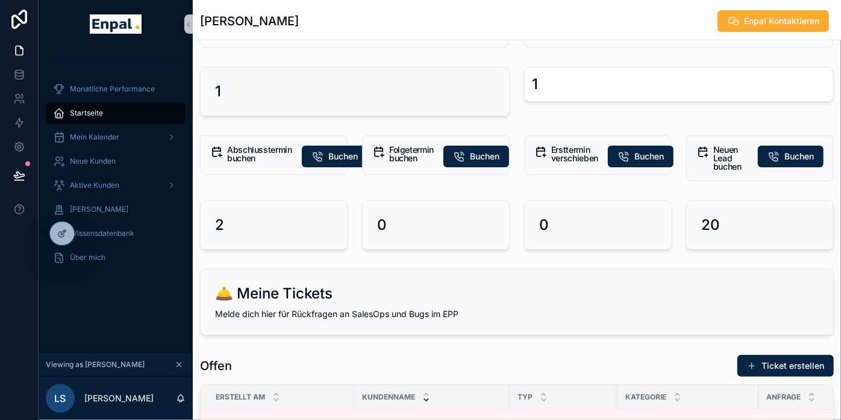
scroll to position [134, 0]
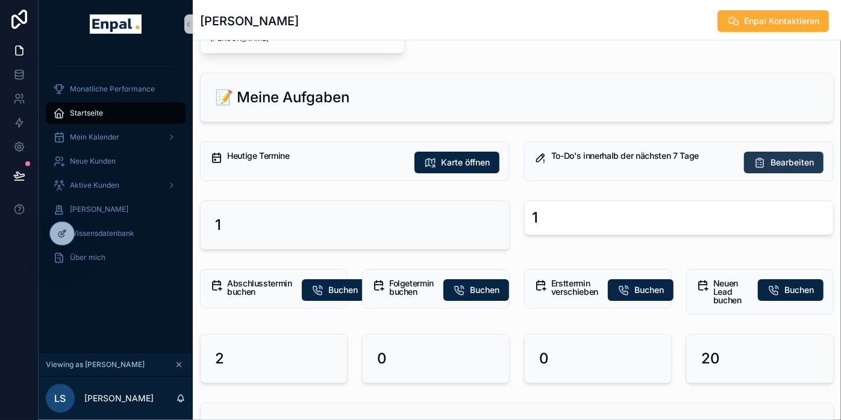
click at [747, 161] on span "Bearbeiten" at bounding box center [791, 163] width 43 height 12
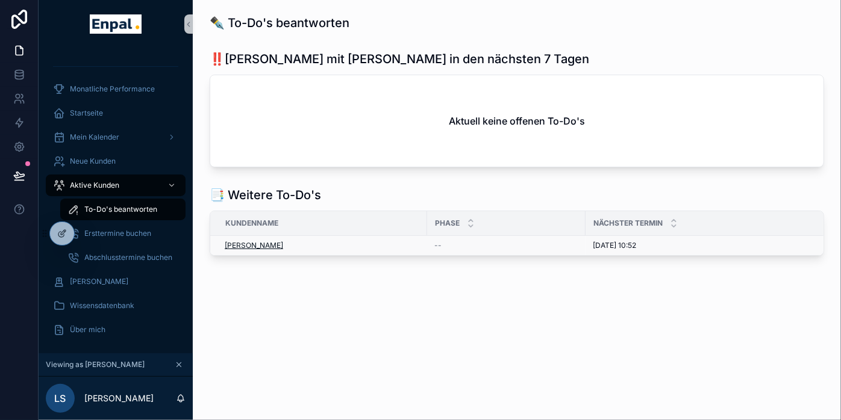
click at [261, 248] on span "[PERSON_NAME]" at bounding box center [254, 246] width 58 height 10
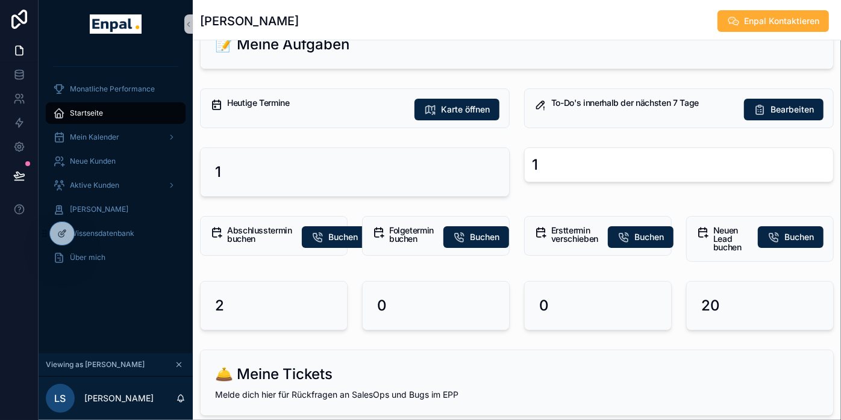
scroll to position [201, 0]
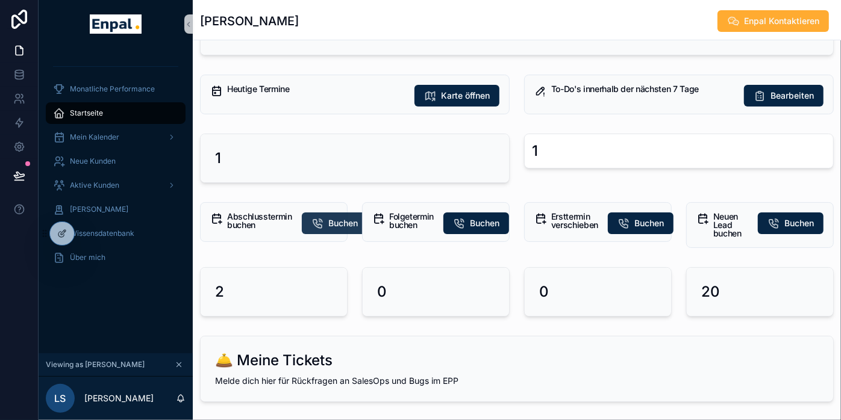
click at [302, 217] on button "Buchen" at bounding box center [335, 224] width 66 height 22
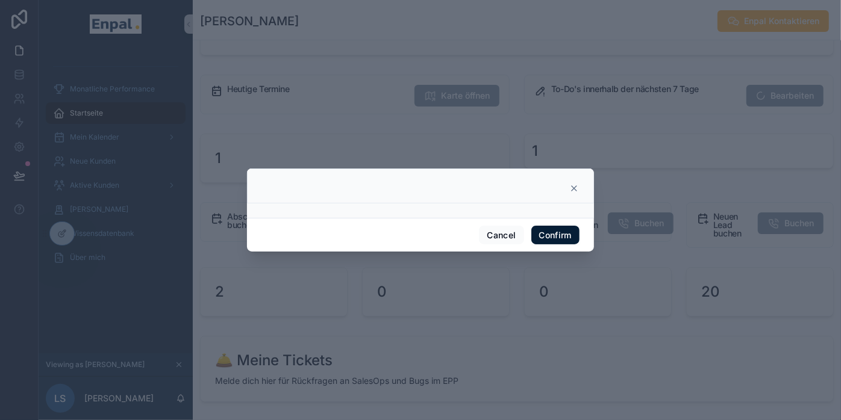
click at [553, 235] on button "Confirm" at bounding box center [555, 235] width 48 height 19
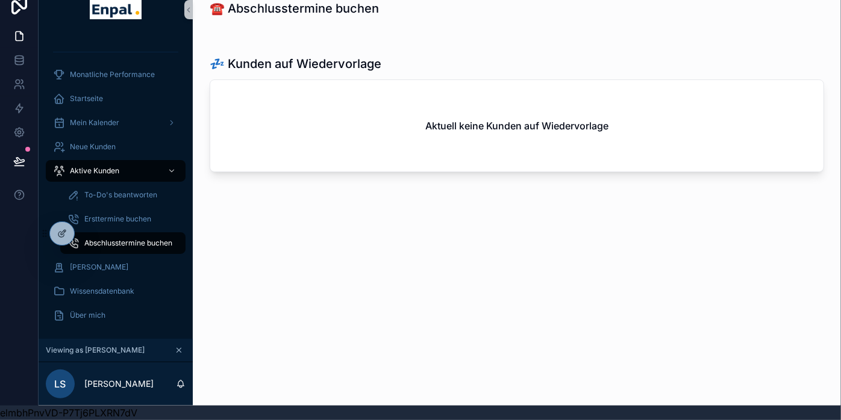
scroll to position [0, 10]
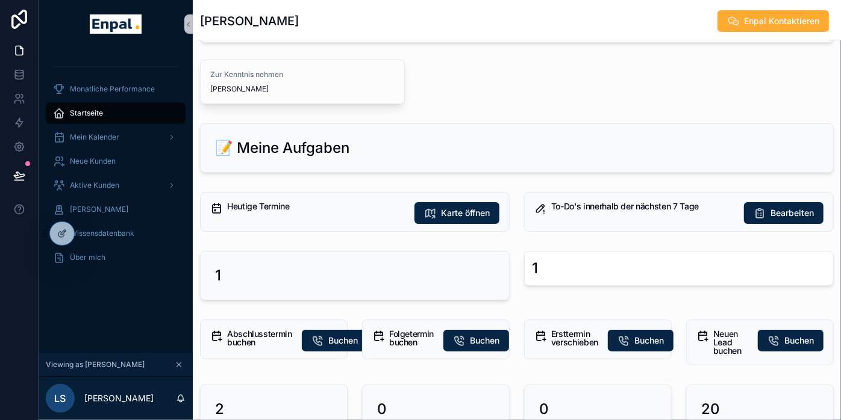
scroll to position [201, 0]
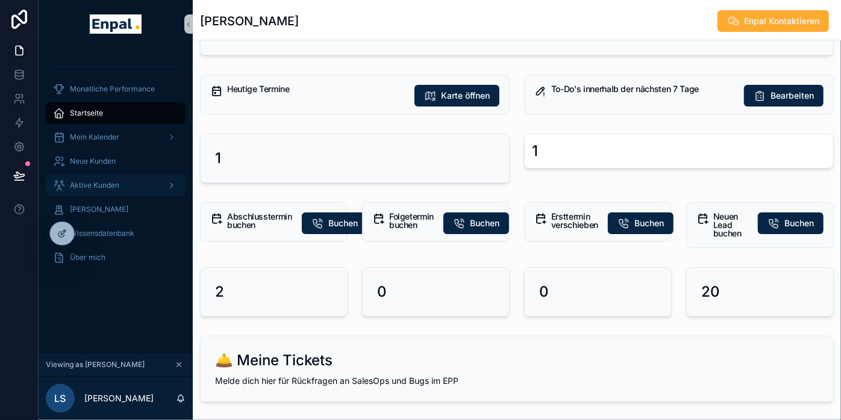
click at [99, 186] on span "Aktive Kunden" at bounding box center [94, 186] width 49 height 10
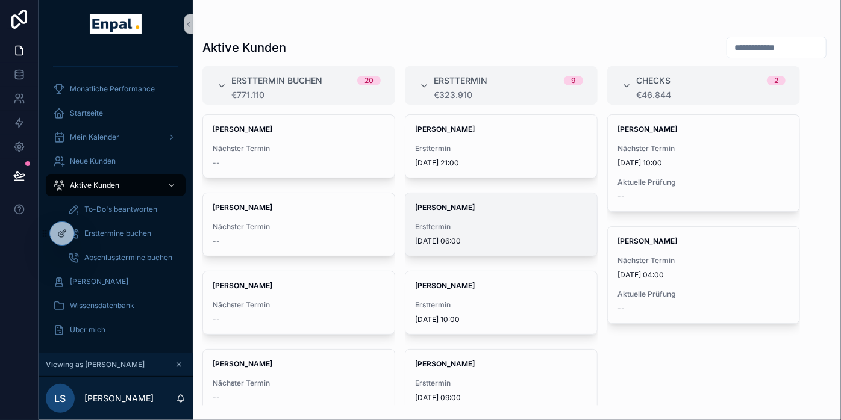
click at [469, 216] on div "[PERSON_NAME] Ersttermin [DATE] 06:00" at bounding box center [501, 224] width 192 height 63
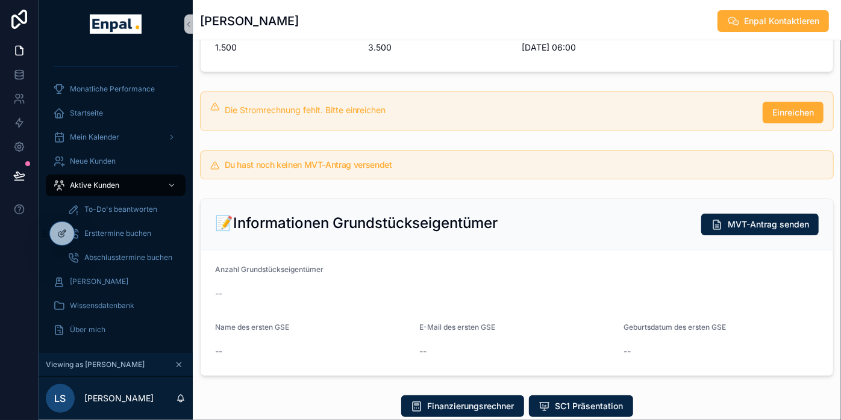
scroll to position [401, 0]
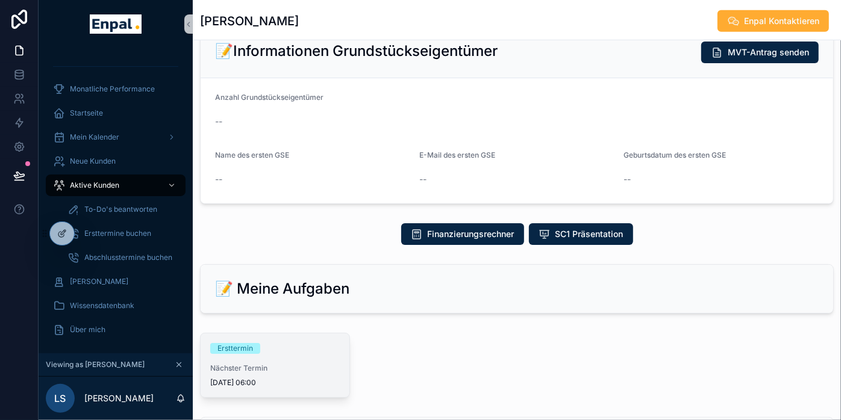
click at [260, 366] on span "Nächster Termin" at bounding box center [274, 369] width 129 height 10
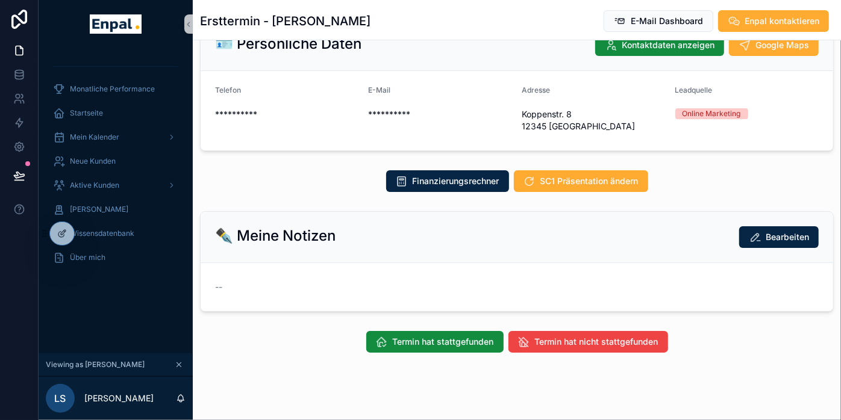
scroll to position [111, 0]
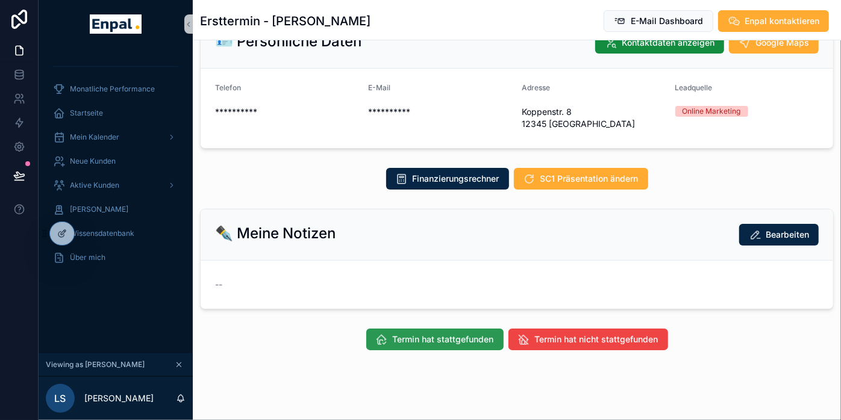
click at [410, 334] on span "Termin hat stattgefunden" at bounding box center [443, 340] width 101 height 12
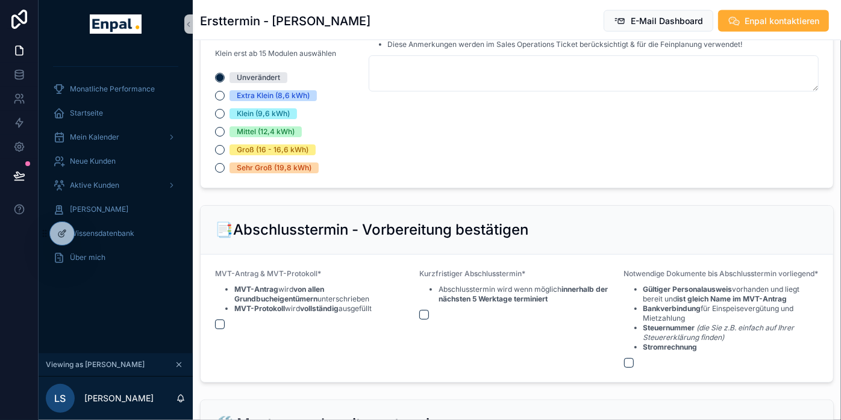
scroll to position [1316, 0]
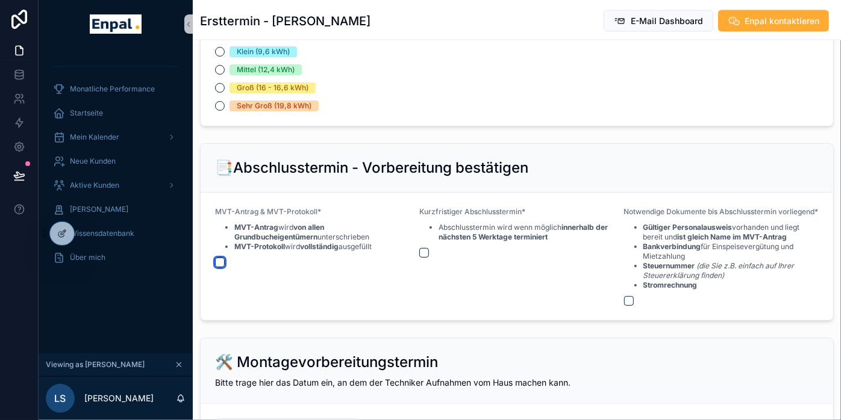
click at [215, 258] on button "scrollable content" at bounding box center [220, 263] width 10 height 10
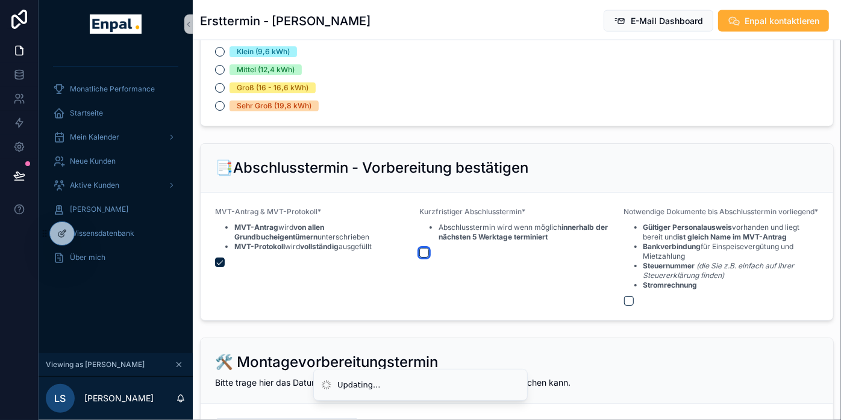
click at [419, 248] on button "scrollable content" at bounding box center [424, 253] width 10 height 10
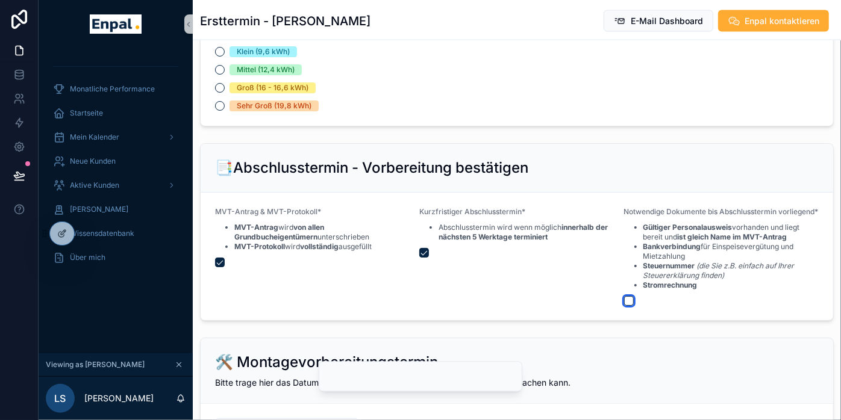
click at [624, 306] on button "scrollable content" at bounding box center [629, 301] width 10 height 10
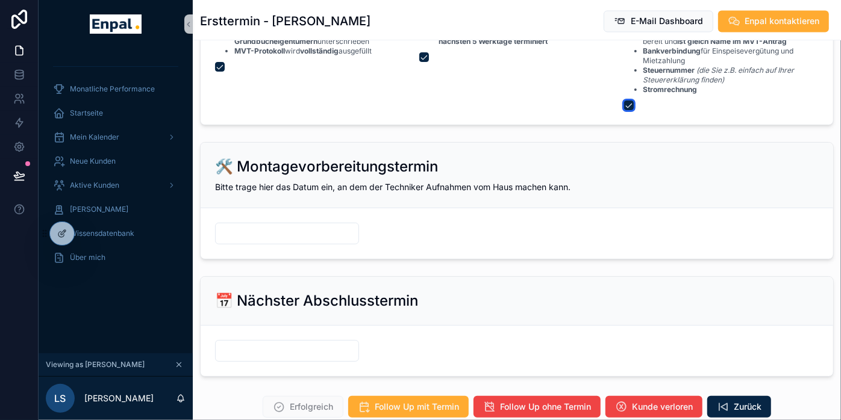
scroll to position [1584, 0]
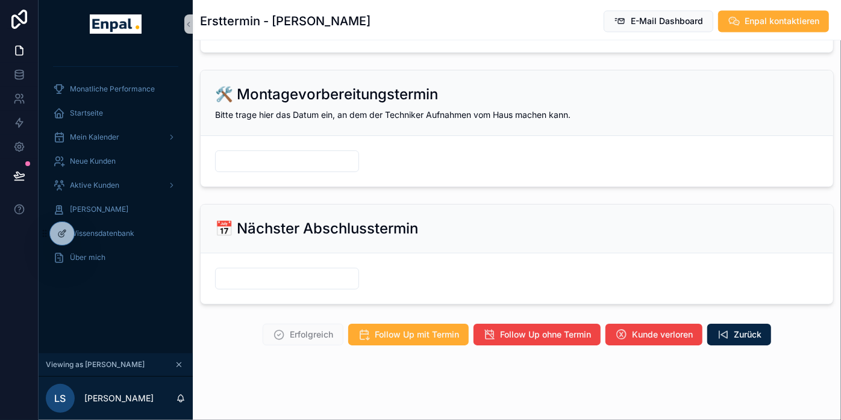
drag, startPoint x: 497, startPoint y: 333, endPoint x: 503, endPoint y: 278, distance: 55.8
drag, startPoint x: 503, startPoint y: 278, endPoint x: 504, endPoint y: 333, distance: 55.4
click at [504, 333] on span "Follow Up ohne Termin" at bounding box center [545, 335] width 91 height 12
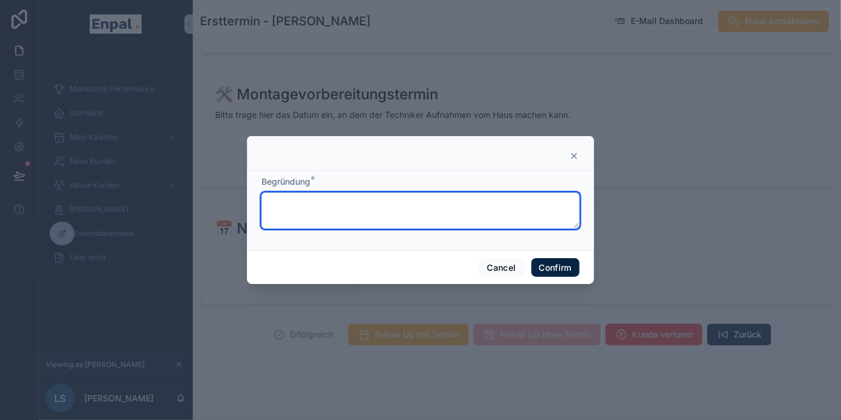
click at [392, 210] on textarea at bounding box center [420, 211] width 318 height 36
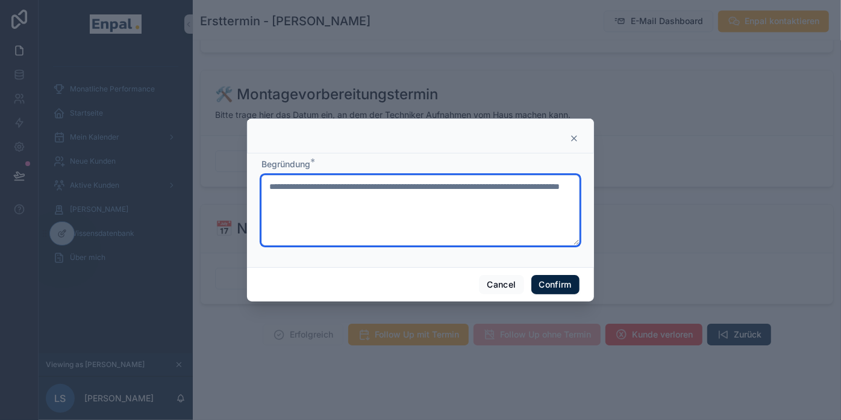
click at [299, 205] on textarea "**********" at bounding box center [420, 210] width 318 height 70
click at [553, 195] on textarea "**********" at bounding box center [420, 210] width 318 height 70
type textarea "**********"
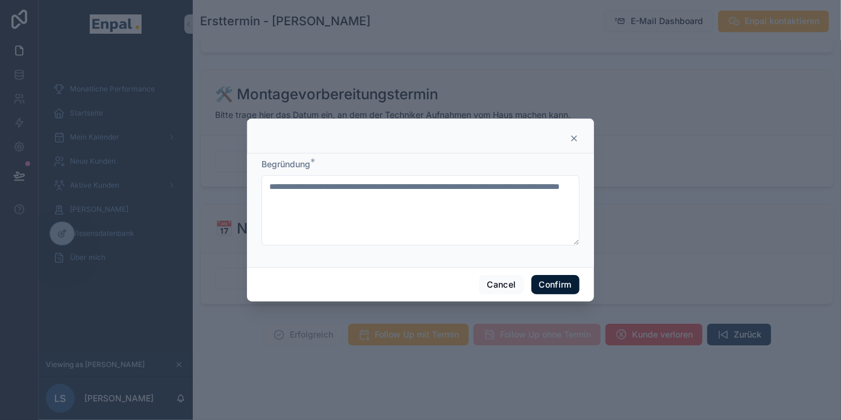
click at [559, 295] on button "Confirm" at bounding box center [555, 284] width 48 height 19
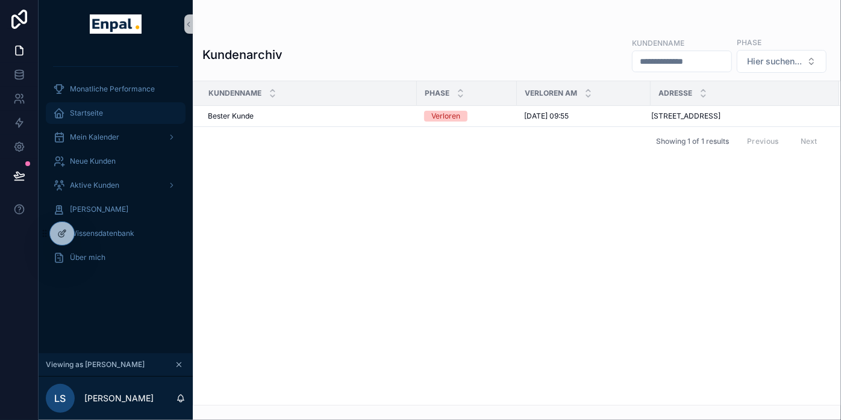
click at [92, 117] on span "Startseite" at bounding box center [86, 113] width 33 height 10
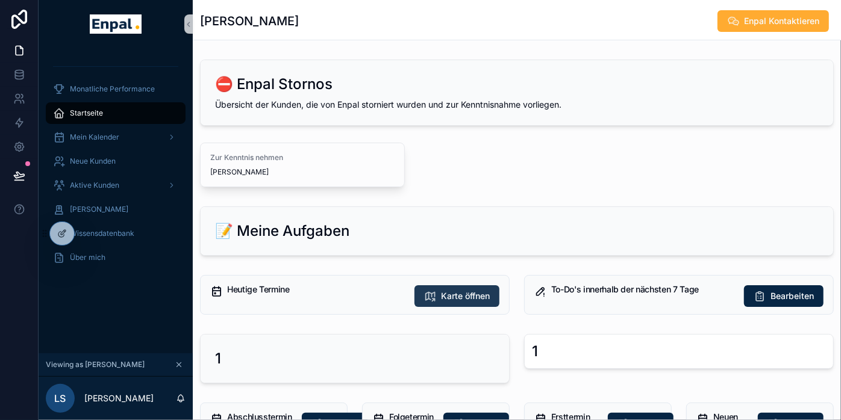
scroll to position [134, 0]
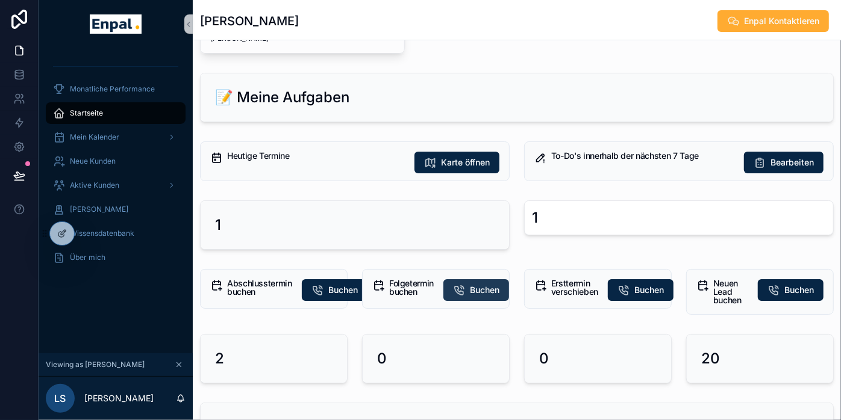
click at [453, 285] on icon "scrollable content" at bounding box center [459, 290] width 12 height 12
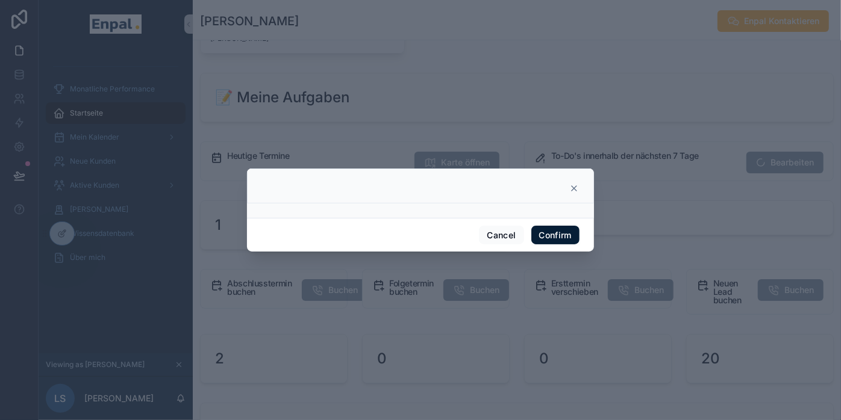
click at [532, 232] on button "Confirm" at bounding box center [555, 235] width 48 height 19
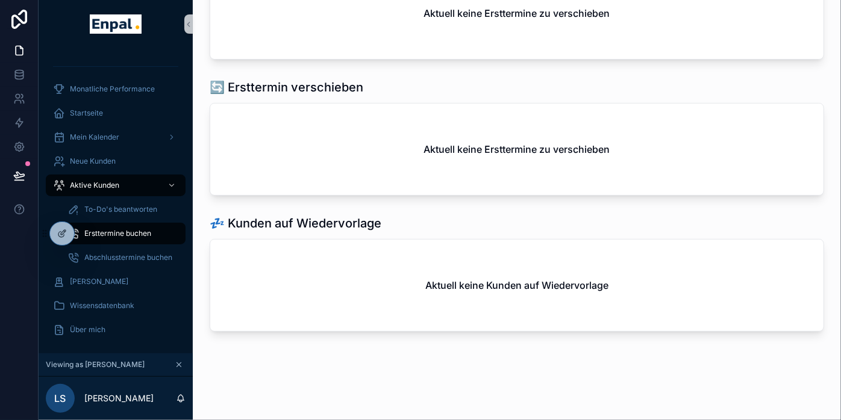
scroll to position [267, 0]
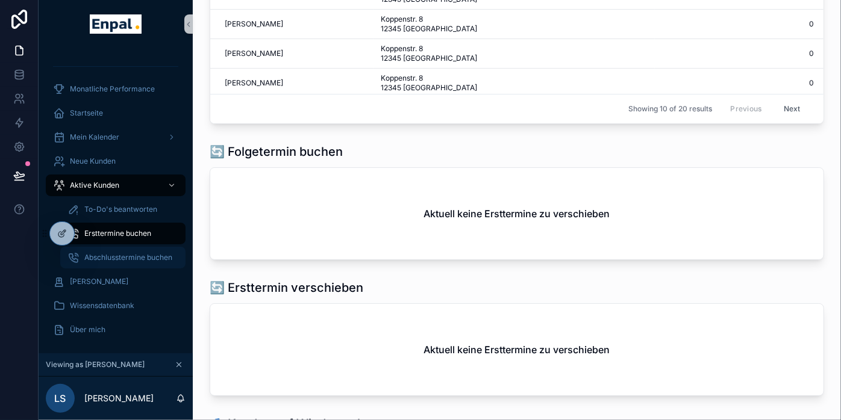
click at [119, 254] on span "Abschlusstermine buchen" at bounding box center [128, 258] width 88 height 10
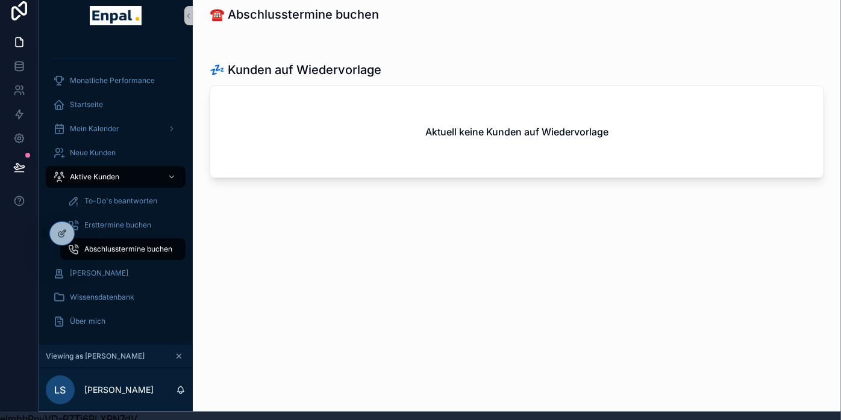
scroll to position [0, 10]
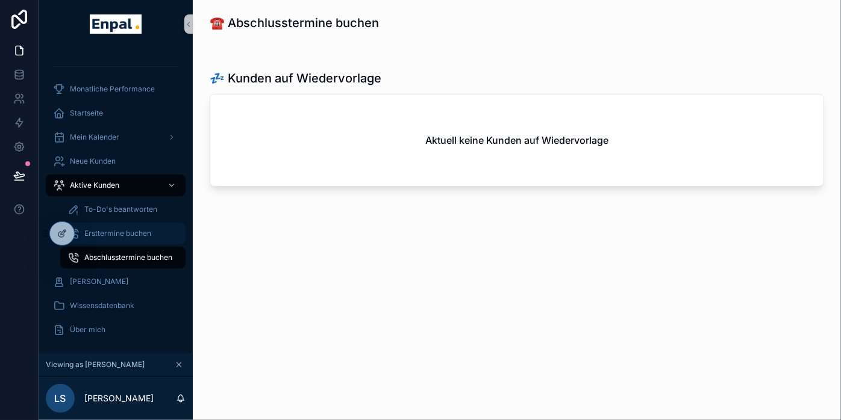
click at [137, 228] on div "Ersttermine buchen" at bounding box center [122, 233] width 111 height 19
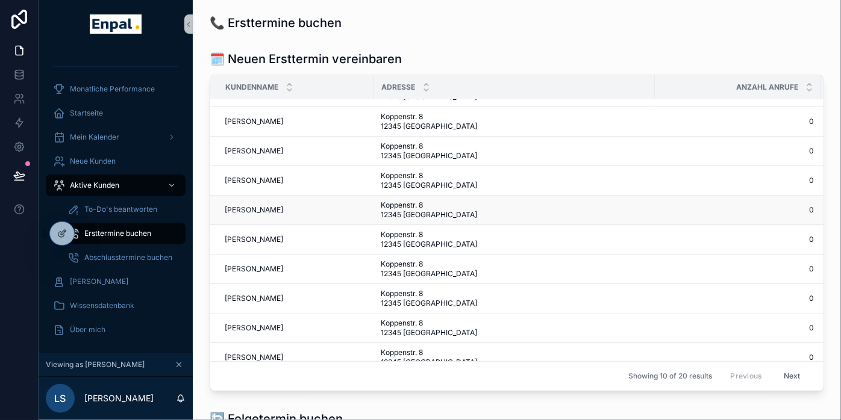
scroll to position [33, 0]
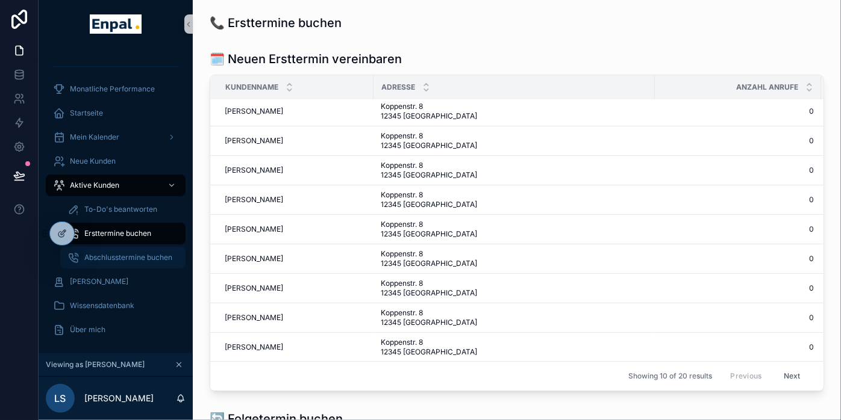
click at [108, 258] on span "Abschlusstermine buchen" at bounding box center [128, 258] width 88 height 10
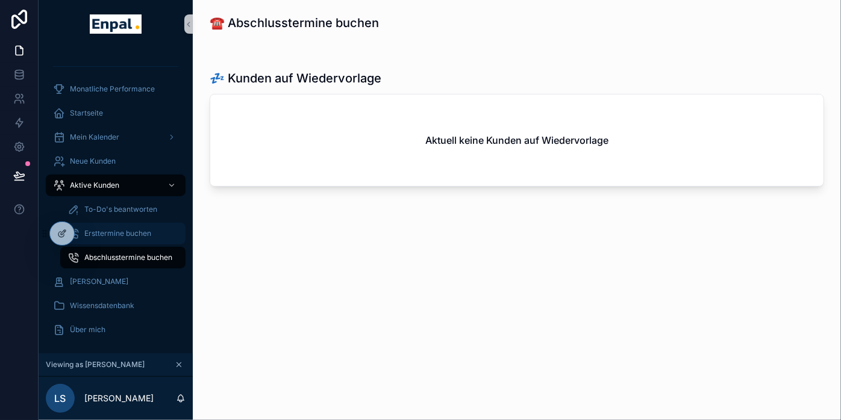
click at [110, 235] on span "Ersttermine buchen" at bounding box center [117, 234] width 67 height 10
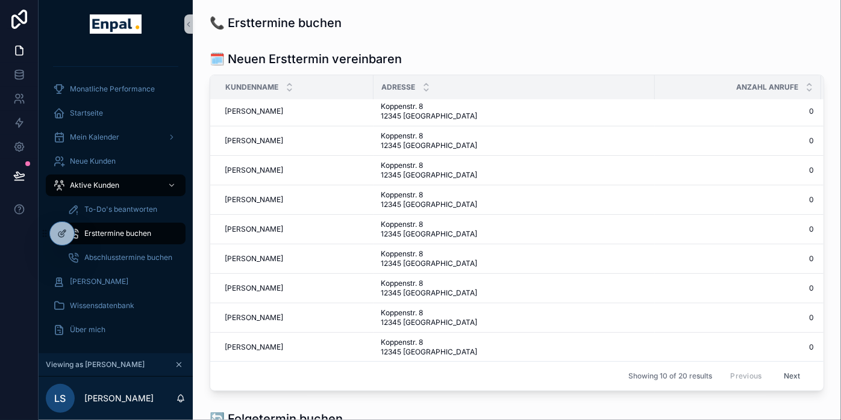
scroll to position [201, 0]
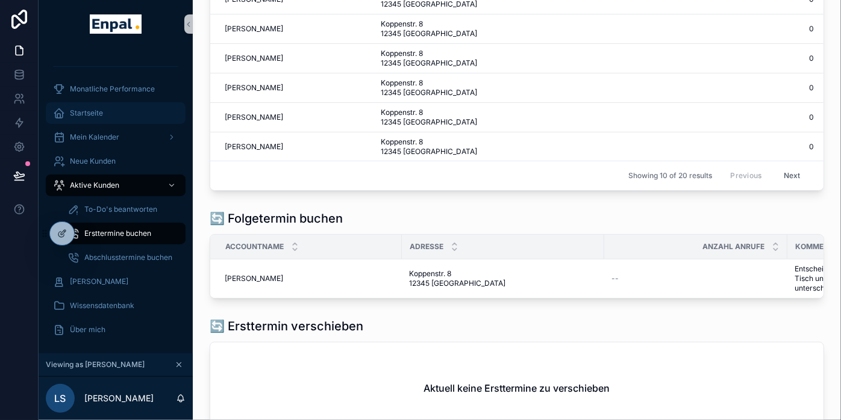
click at [93, 107] on div "Startseite" at bounding box center [115, 113] width 125 height 19
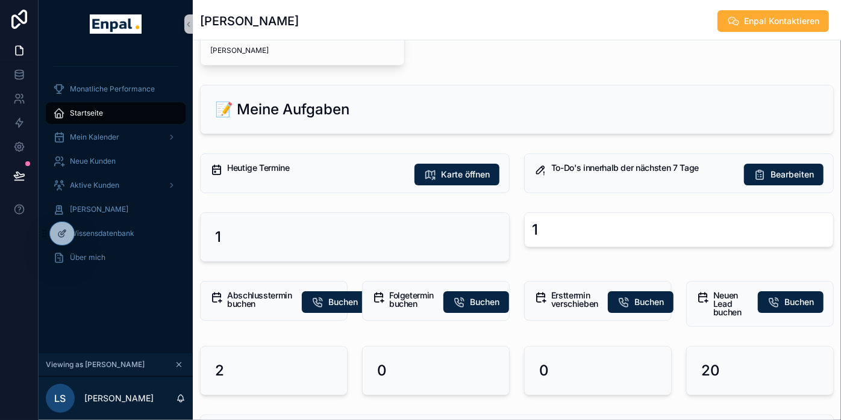
scroll to position [134, 0]
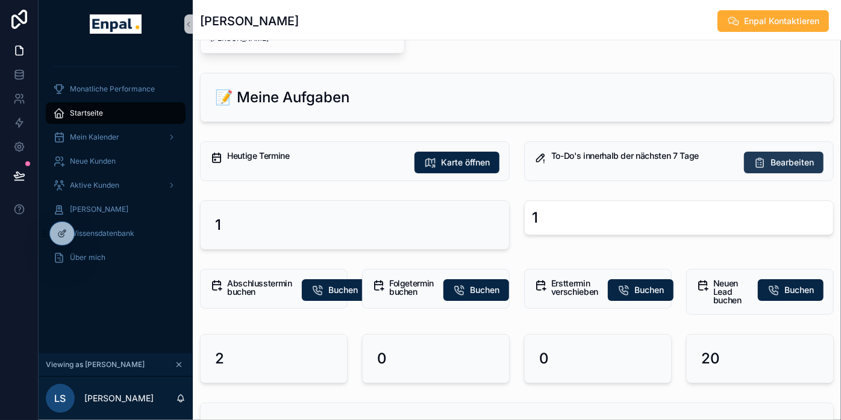
click at [747, 160] on span "Bearbeiten" at bounding box center [791, 163] width 43 height 12
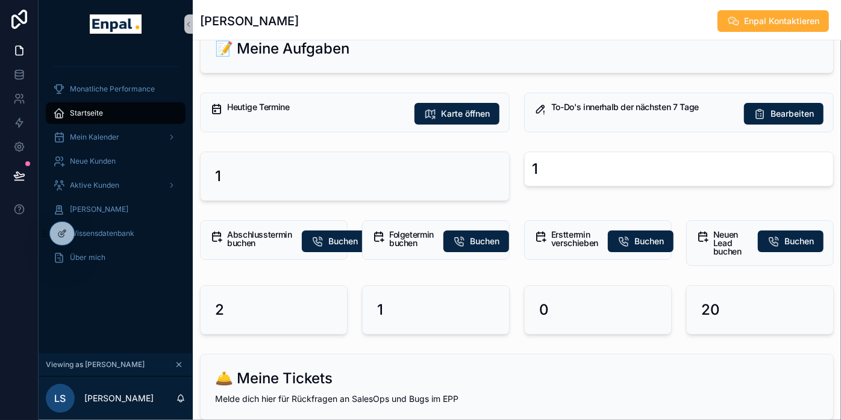
scroll to position [201, 0]
